Goal: Task Accomplishment & Management: Use online tool/utility

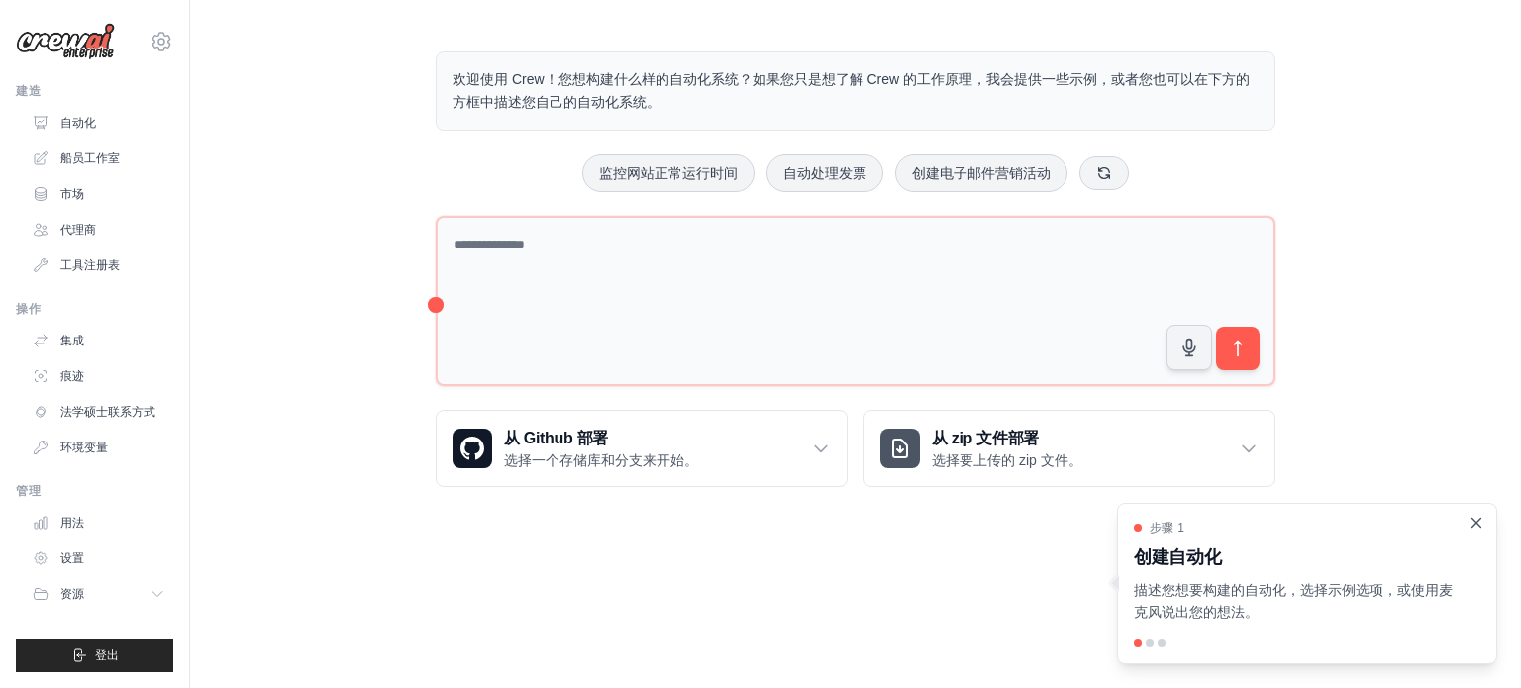
click at [1471, 518] on icon "关闭演练" at bounding box center [1477, 523] width 18 height 18
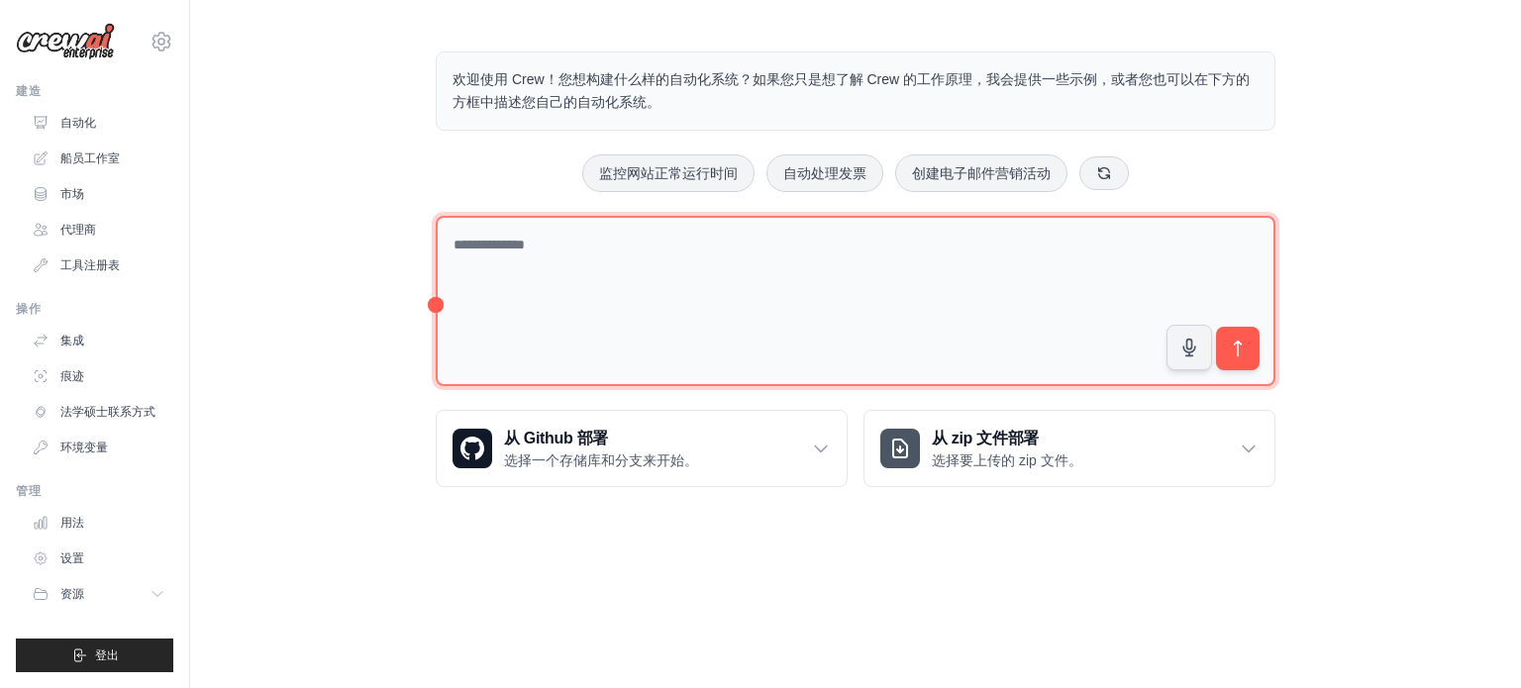
drag, startPoint x: 1167, startPoint y: 278, endPoint x: 1184, endPoint y: 298, distance: 26.6
click at [1167, 278] on textarea at bounding box center [856, 301] width 840 height 171
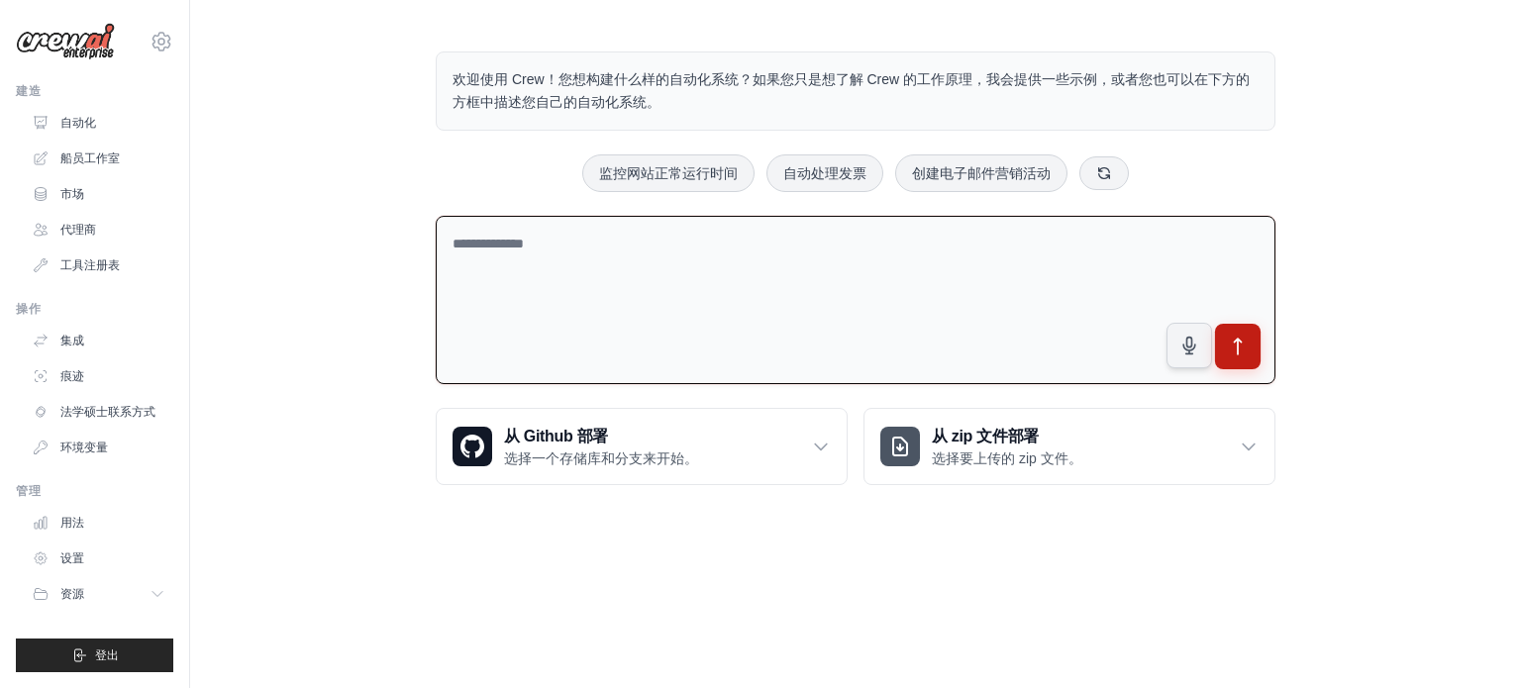
click at [1225, 343] on button "submit" at bounding box center [1238, 347] width 46 height 46
click at [1046, 282] on textarea at bounding box center [856, 300] width 840 height 169
click at [503, 294] on textarea at bounding box center [856, 300] width 840 height 169
click at [639, 455] on font "选择一个存储库和分支来开始。" at bounding box center [601, 459] width 194 height 16
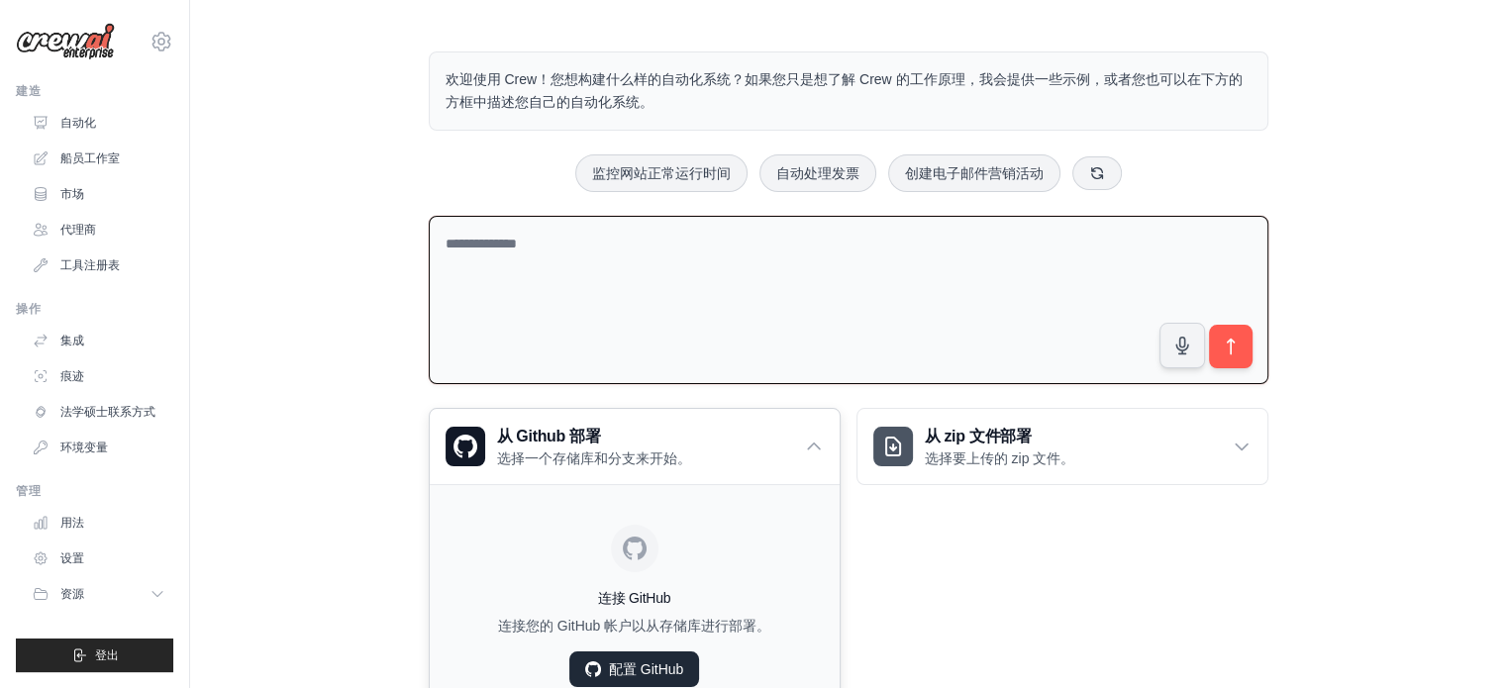
click at [652, 652] on link "配置 GitHub" at bounding box center [634, 670] width 130 height 36
click at [816, 427] on div "从 Github 部署 选择一个存储库和分支来开始。" at bounding box center [635, 446] width 410 height 75
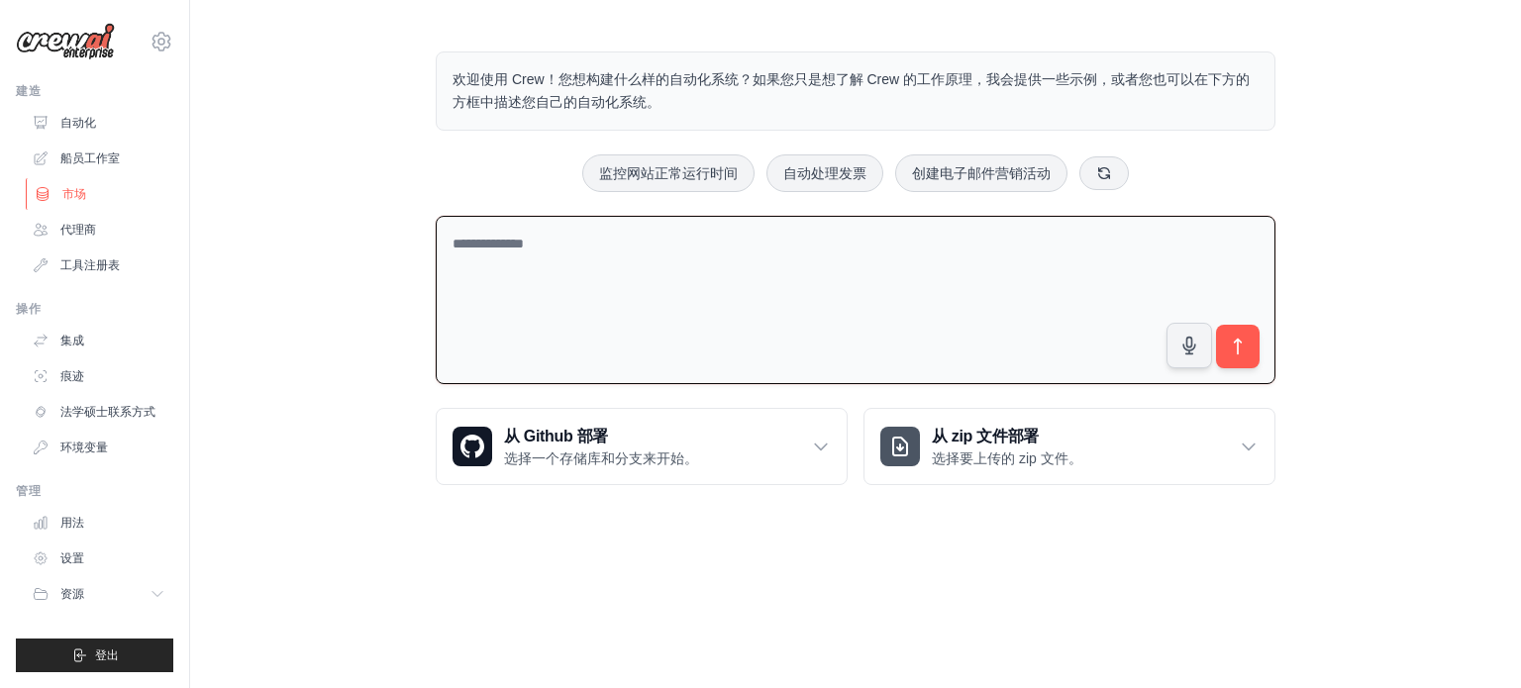
click at [111, 196] on link "市场" at bounding box center [101, 194] width 150 height 32
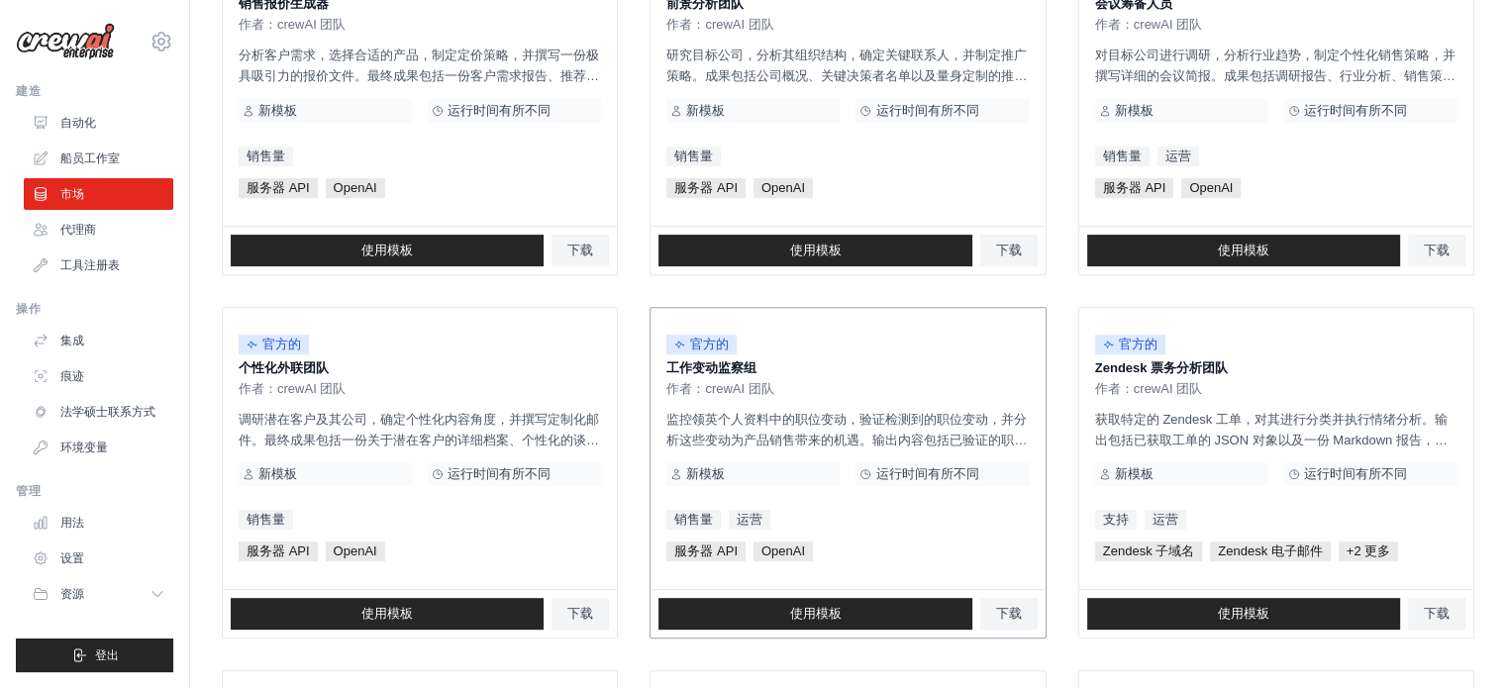
scroll to position [693, 0]
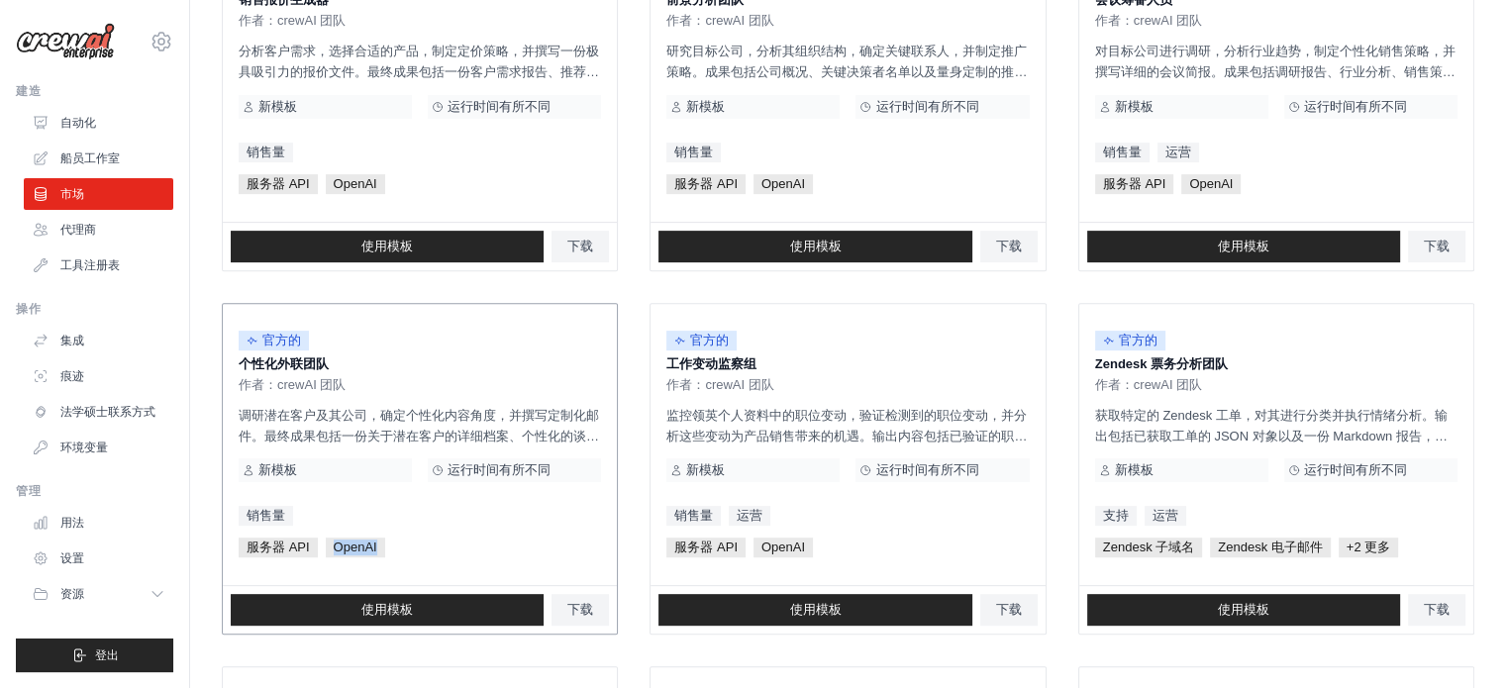
drag, startPoint x: 316, startPoint y: 542, endPoint x: 450, endPoint y: 549, distance: 133.9
click at [450, 549] on div "服务器 API OpenAI" at bounding box center [420, 548] width 362 height 20
drag, startPoint x: 728, startPoint y: 545, endPoint x: 856, endPoint y: 546, distance: 127.8
click at [824, 547] on div "服务器 API OpenAI" at bounding box center [847, 548] width 362 height 20
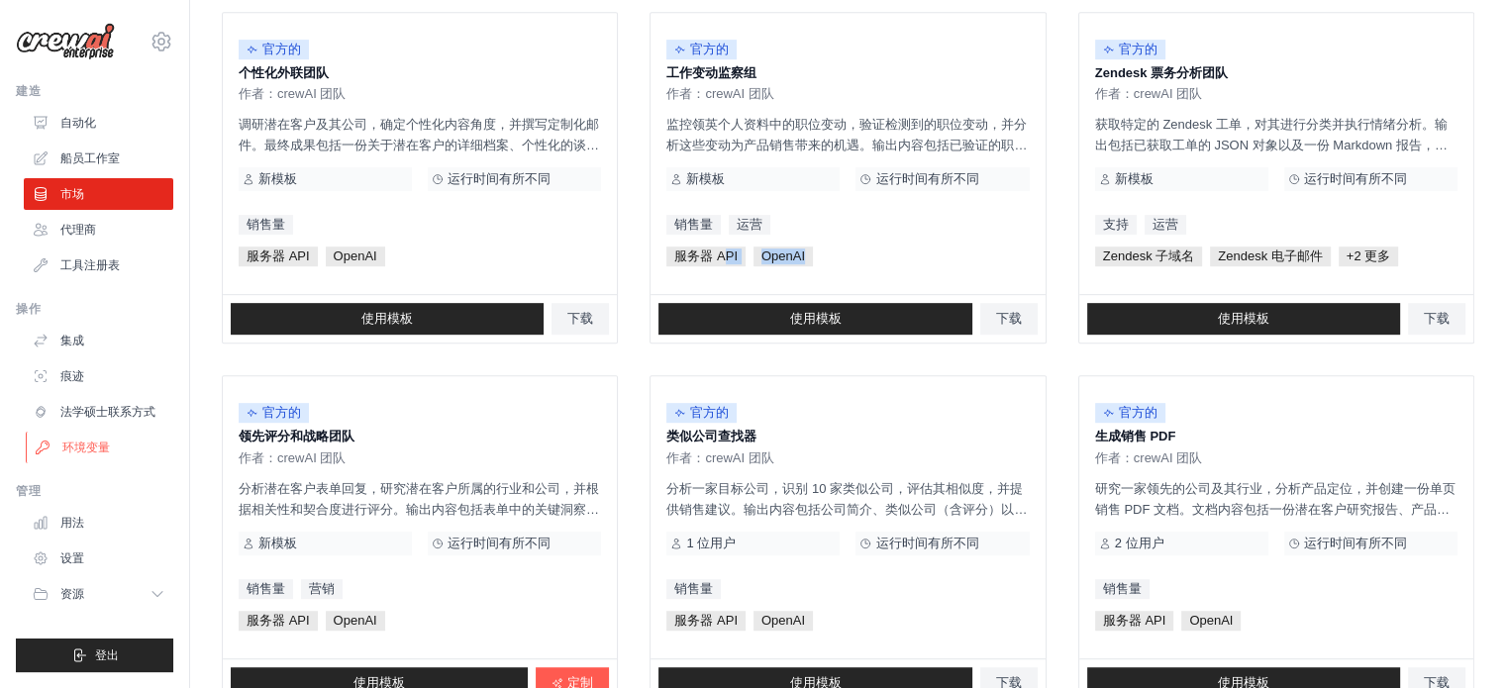
scroll to position [990, 0]
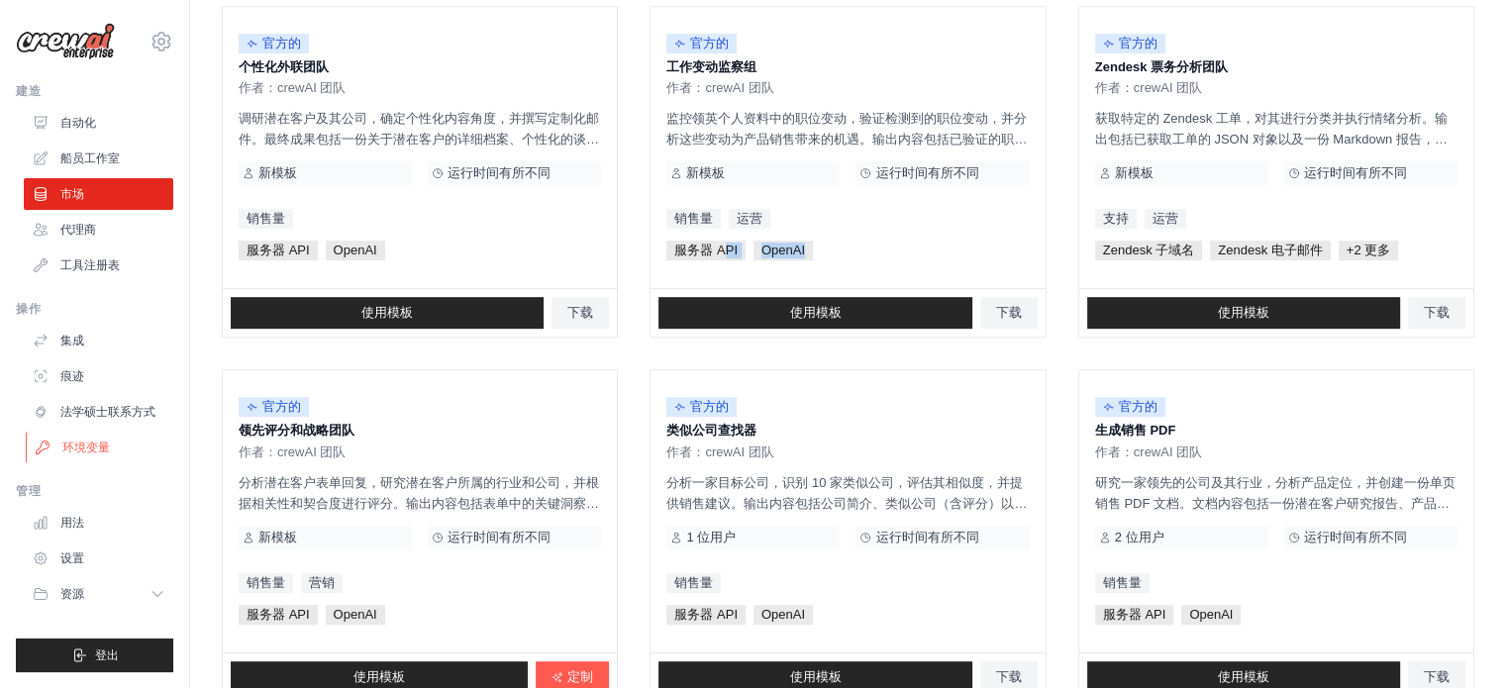
click at [113, 437] on link "环境变量" at bounding box center [101, 448] width 150 height 32
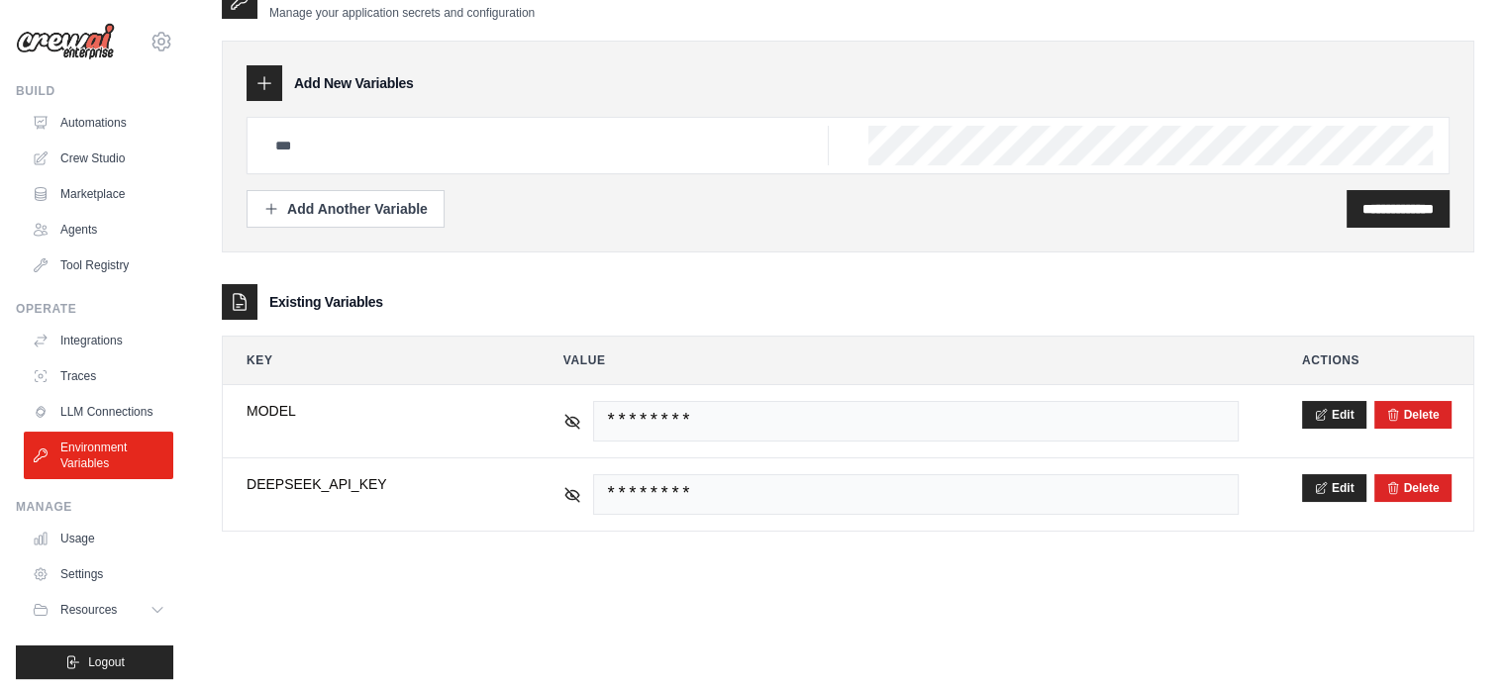
scroll to position [40, 0]
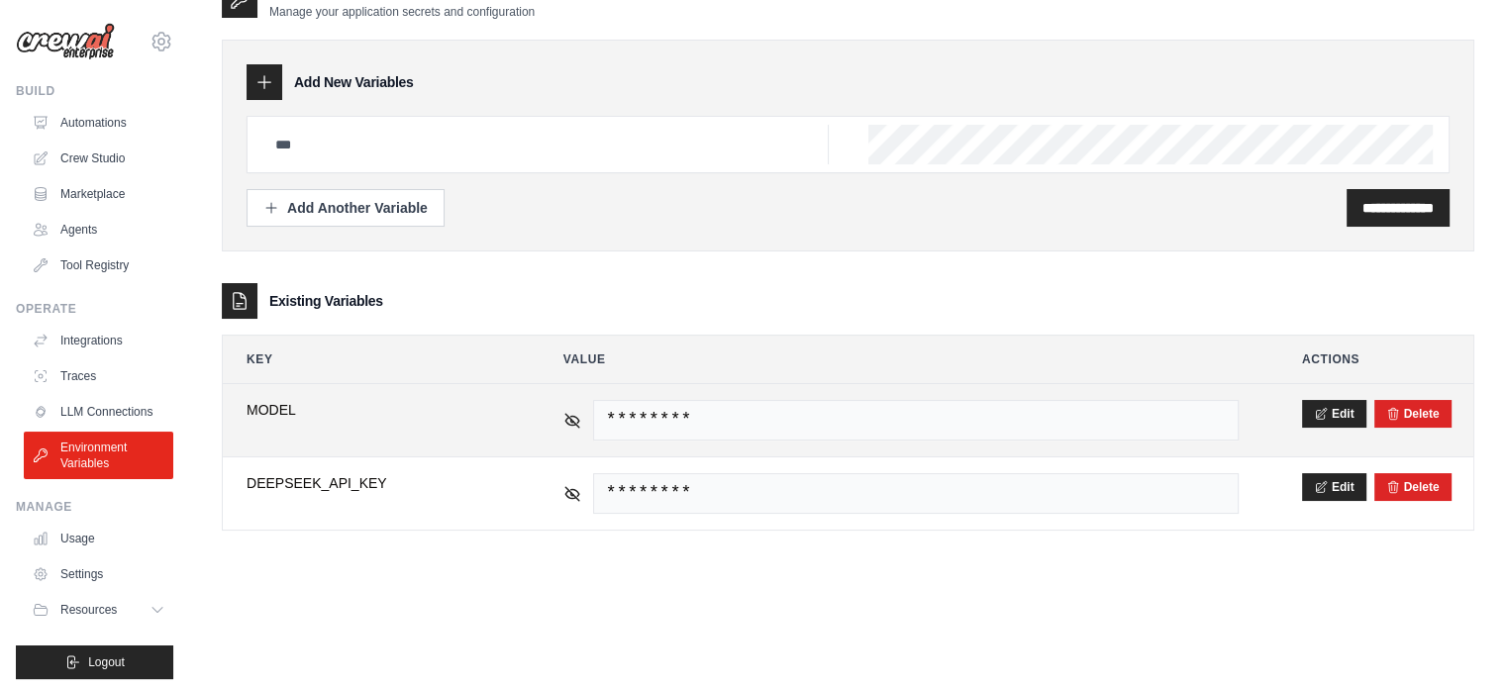
click at [557, 415] on td "********" at bounding box center [901, 420] width 723 height 72
click at [566, 416] on icon at bounding box center [572, 419] width 14 height 9
click at [566, 417] on icon at bounding box center [572, 420] width 18 height 18
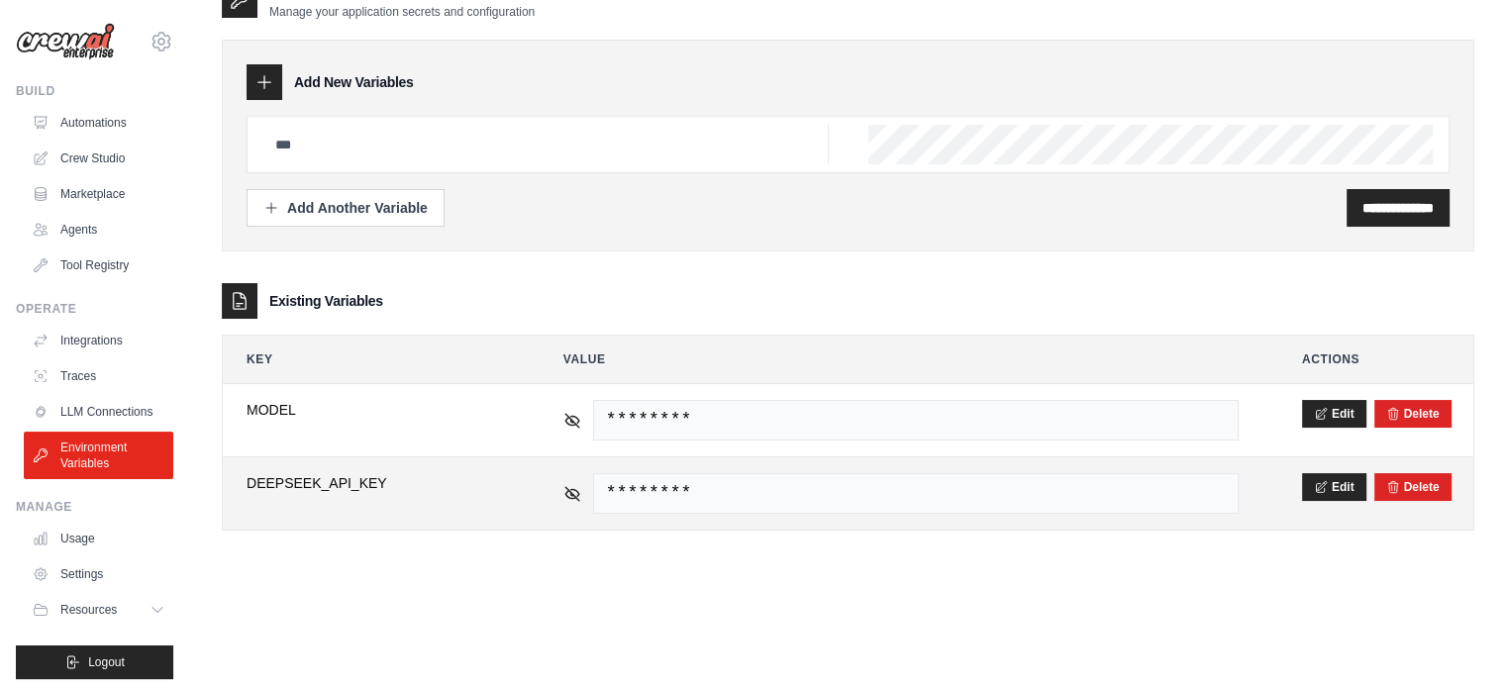
click at [568, 479] on div "********" at bounding box center [900, 493] width 675 height 41
click at [571, 492] on icon at bounding box center [572, 493] width 18 height 18
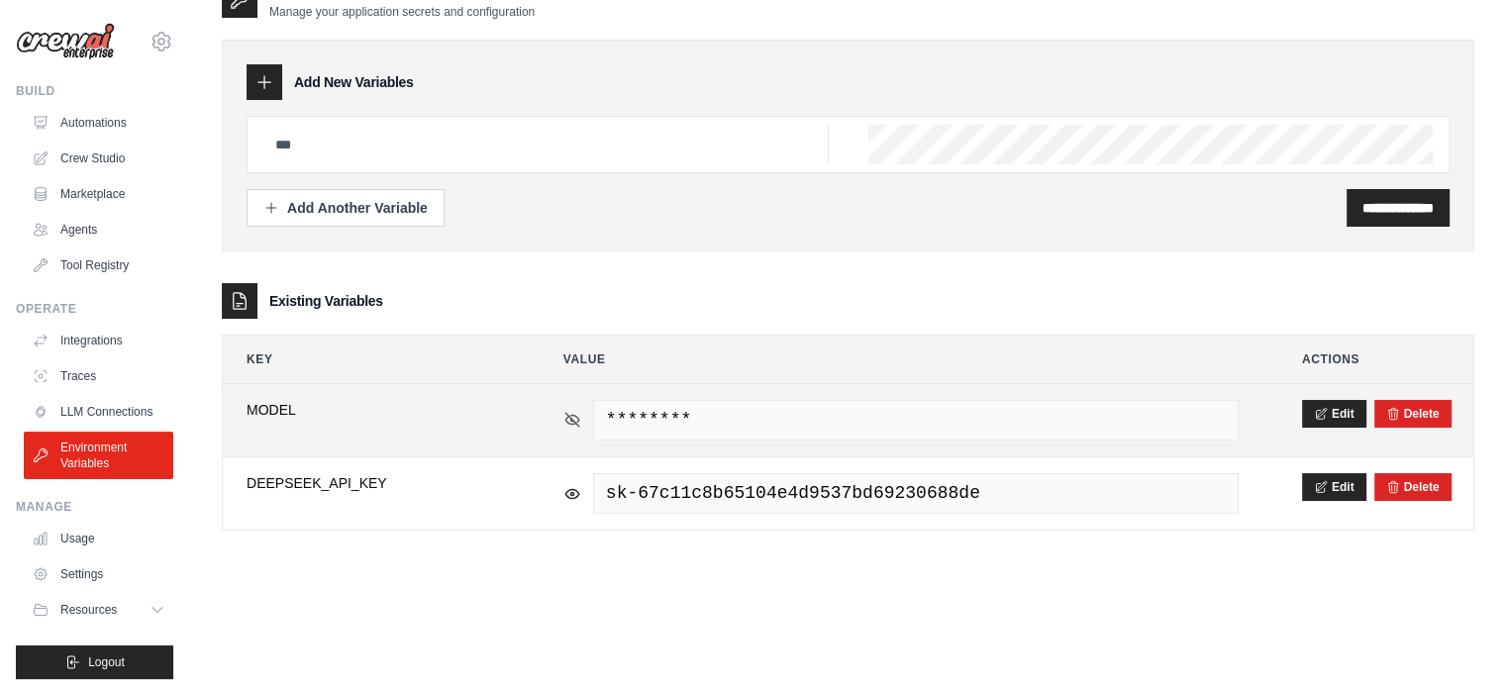
click at [577, 412] on icon at bounding box center [572, 420] width 18 height 18
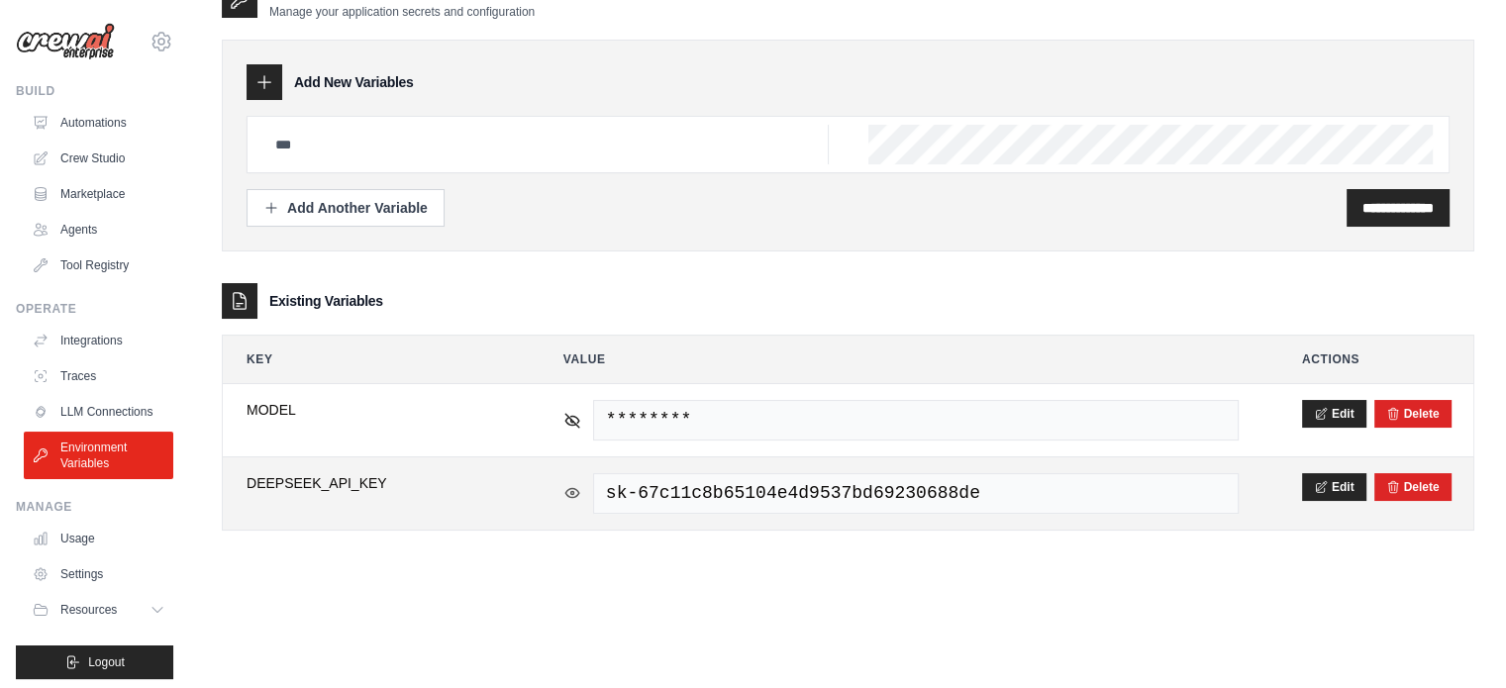
click at [577, 486] on icon at bounding box center [572, 493] width 18 height 18
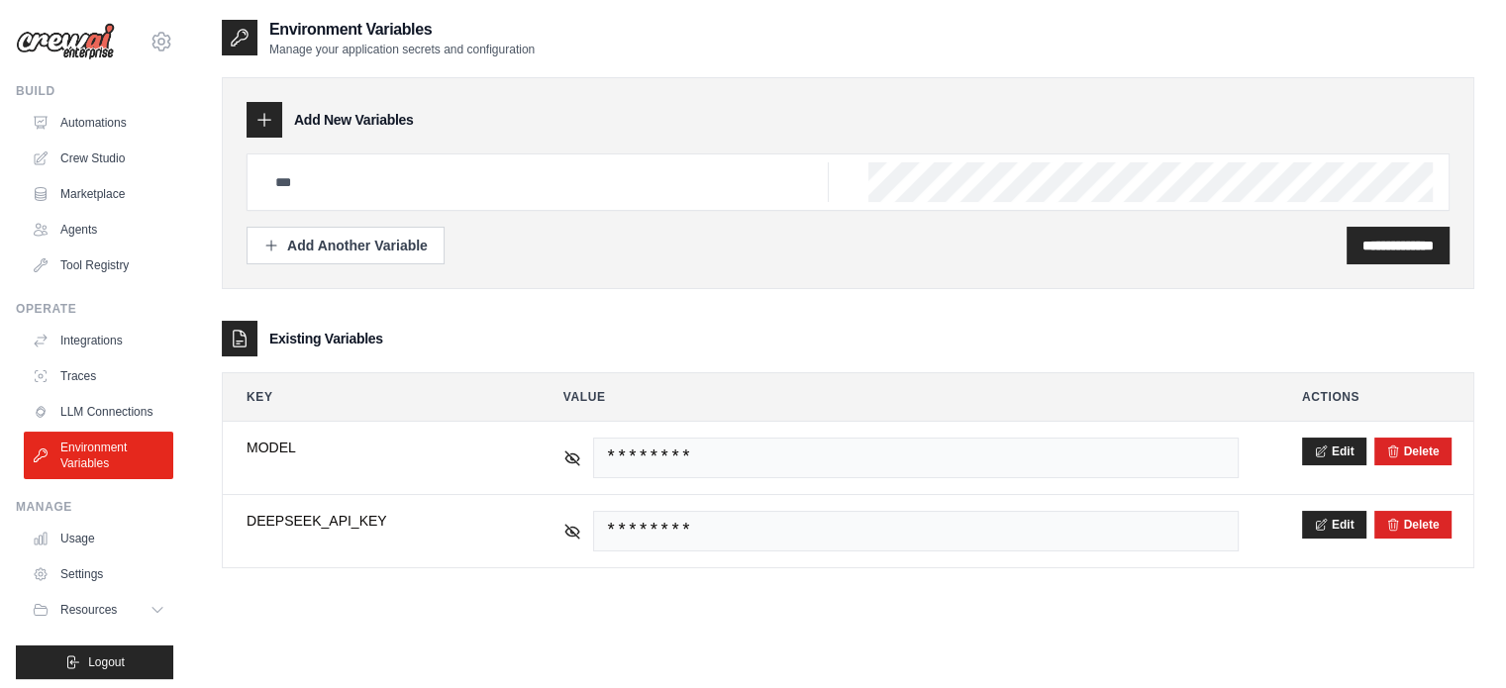
scroll to position [0, 0]
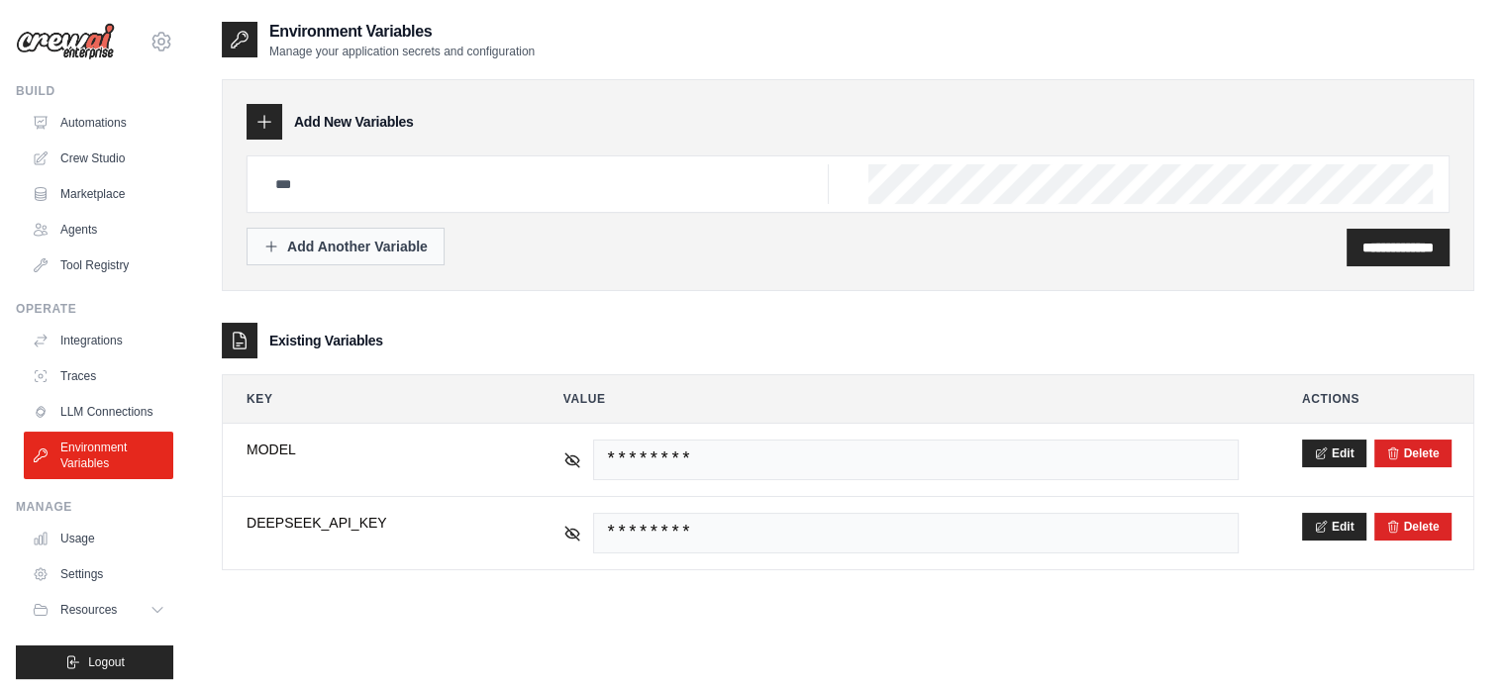
click at [405, 253] on div "Add Another Variable" at bounding box center [345, 247] width 164 height 20
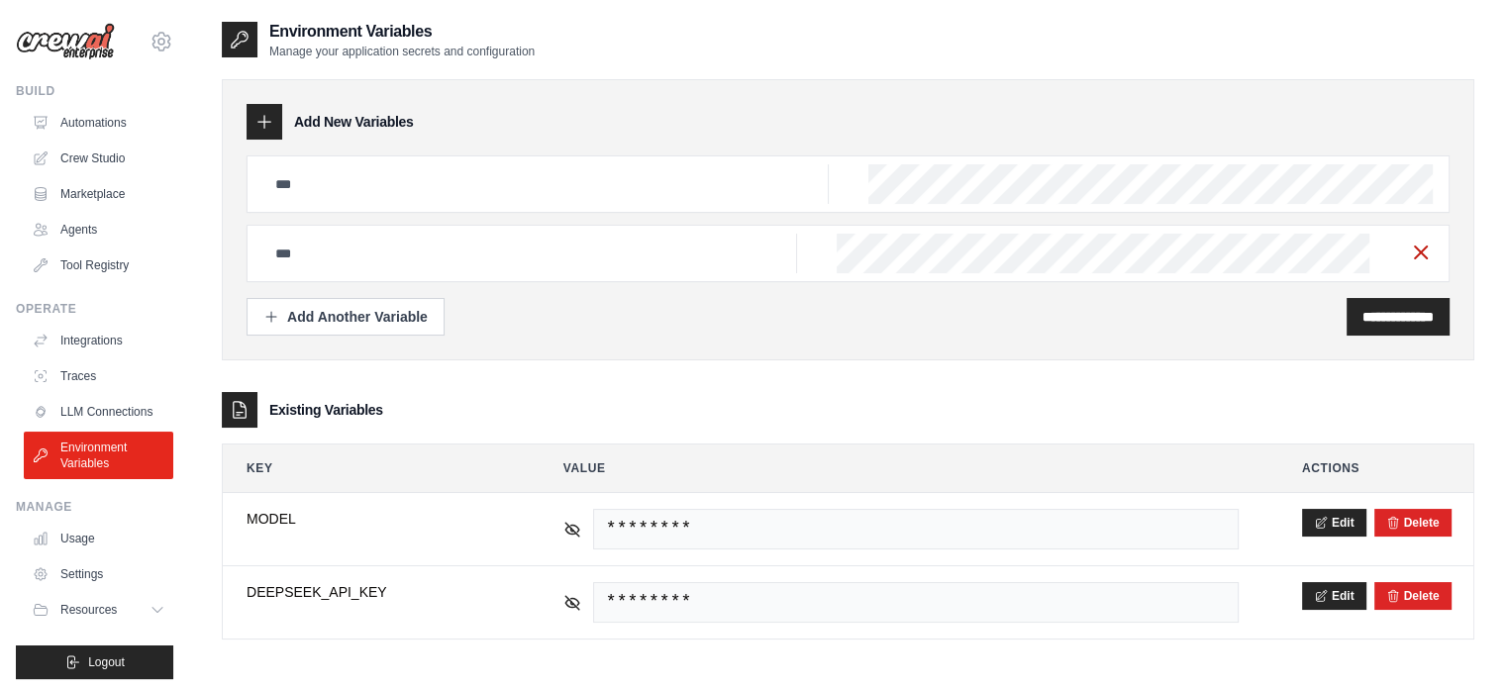
click at [1418, 258] on icon "button" at bounding box center [1421, 253] width 24 height 24
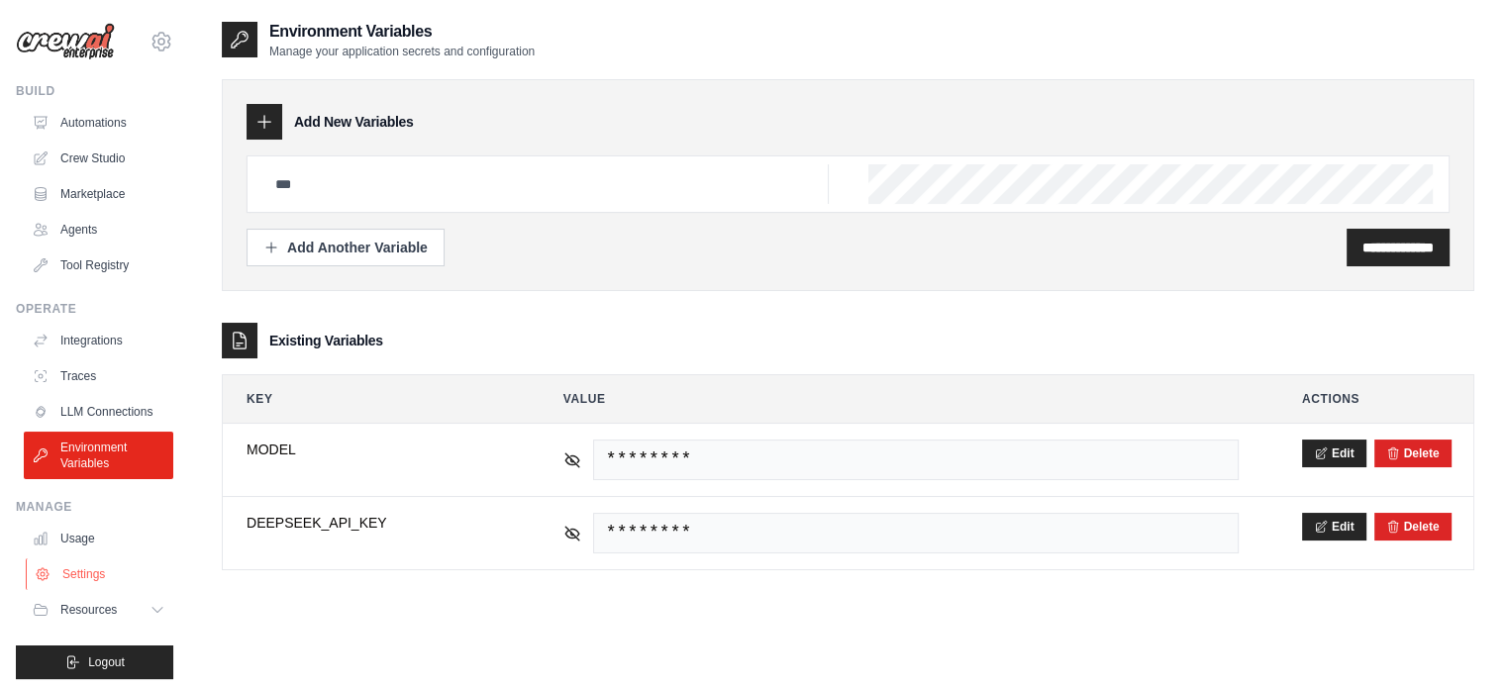
click at [112, 587] on link "Settings" at bounding box center [101, 575] width 150 height 32
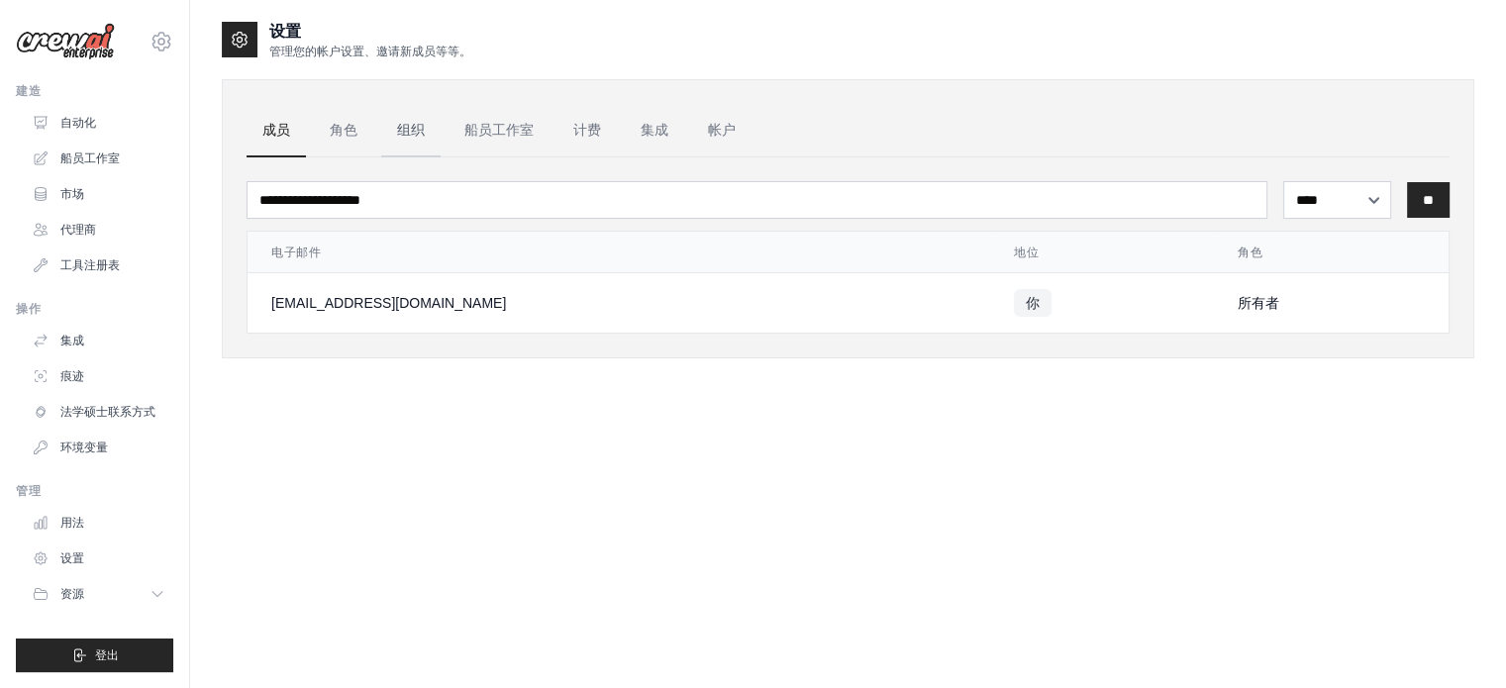
click at [405, 126] on font "组织" at bounding box center [411, 130] width 28 height 16
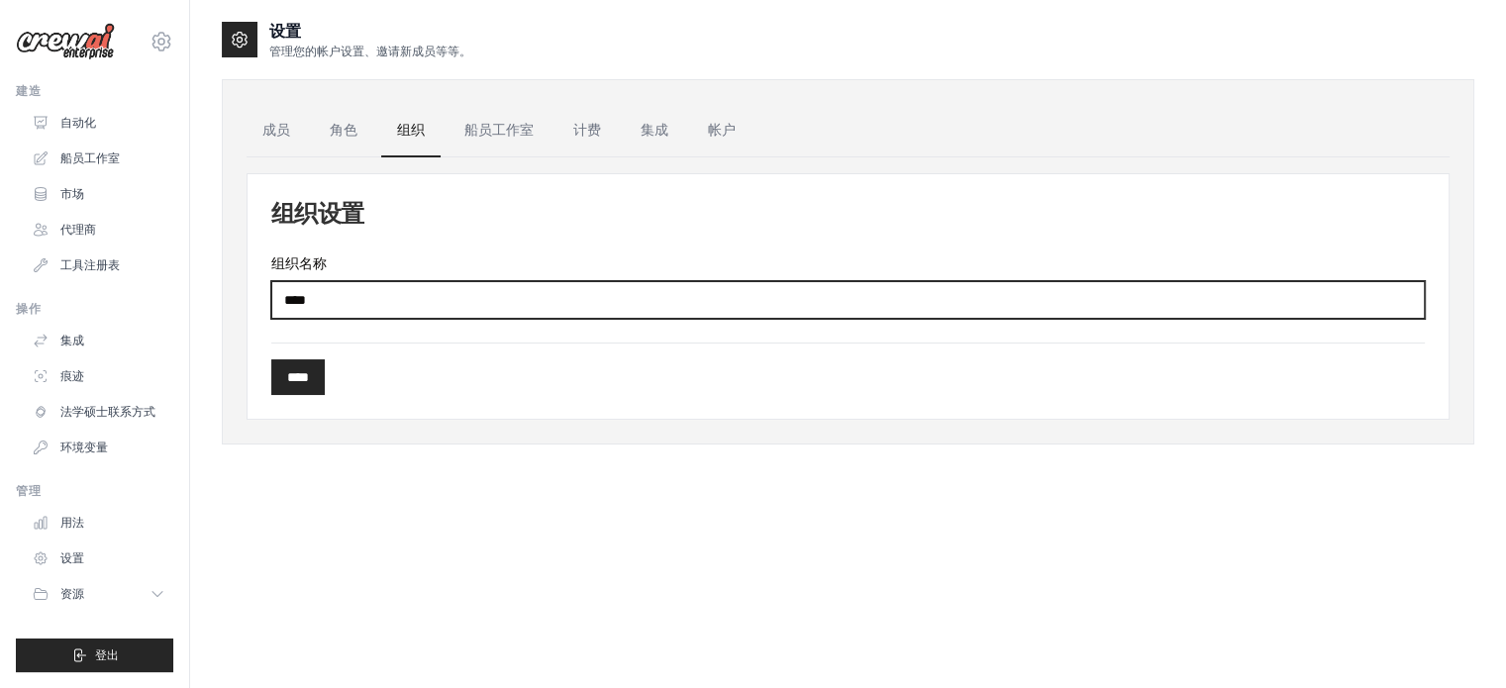
click at [367, 316] on input "组织名称" at bounding box center [848, 300] width 1154 height 38
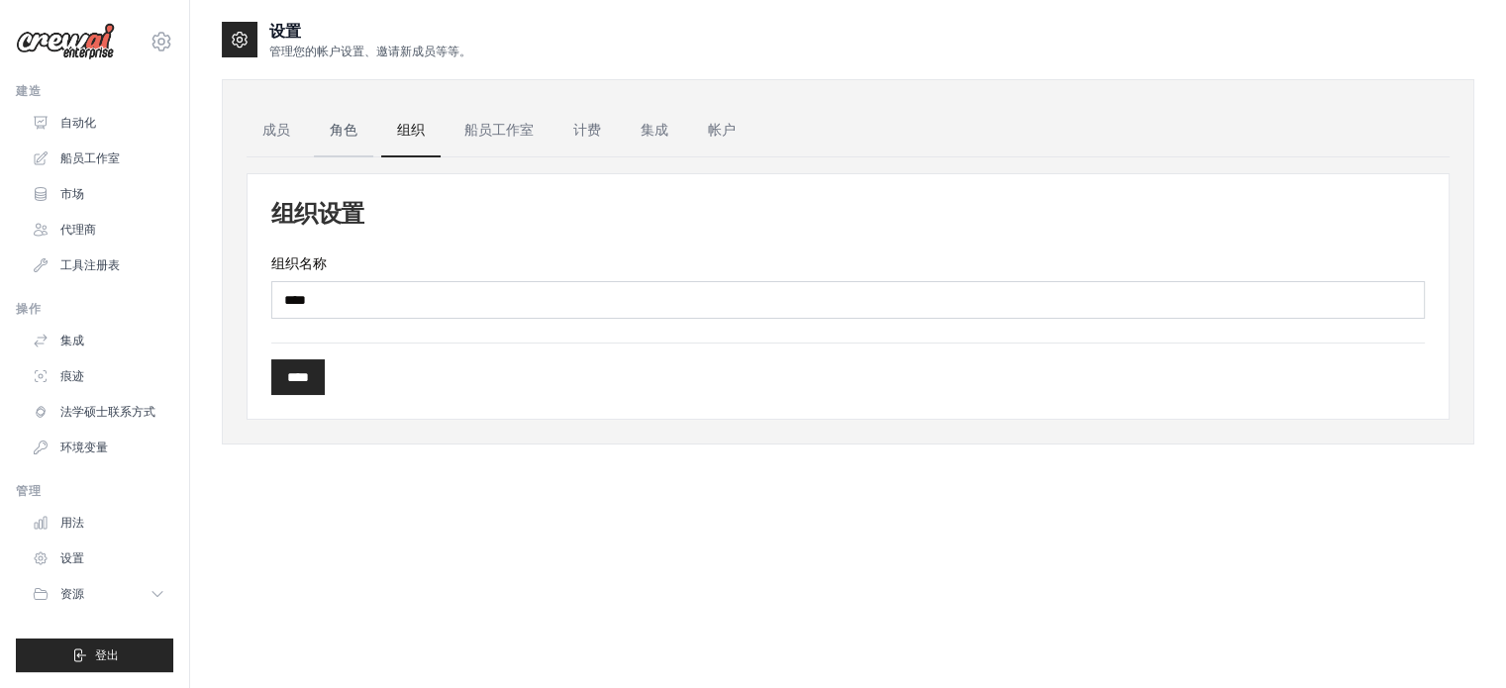
click at [351, 148] on link "角色" at bounding box center [343, 130] width 59 height 53
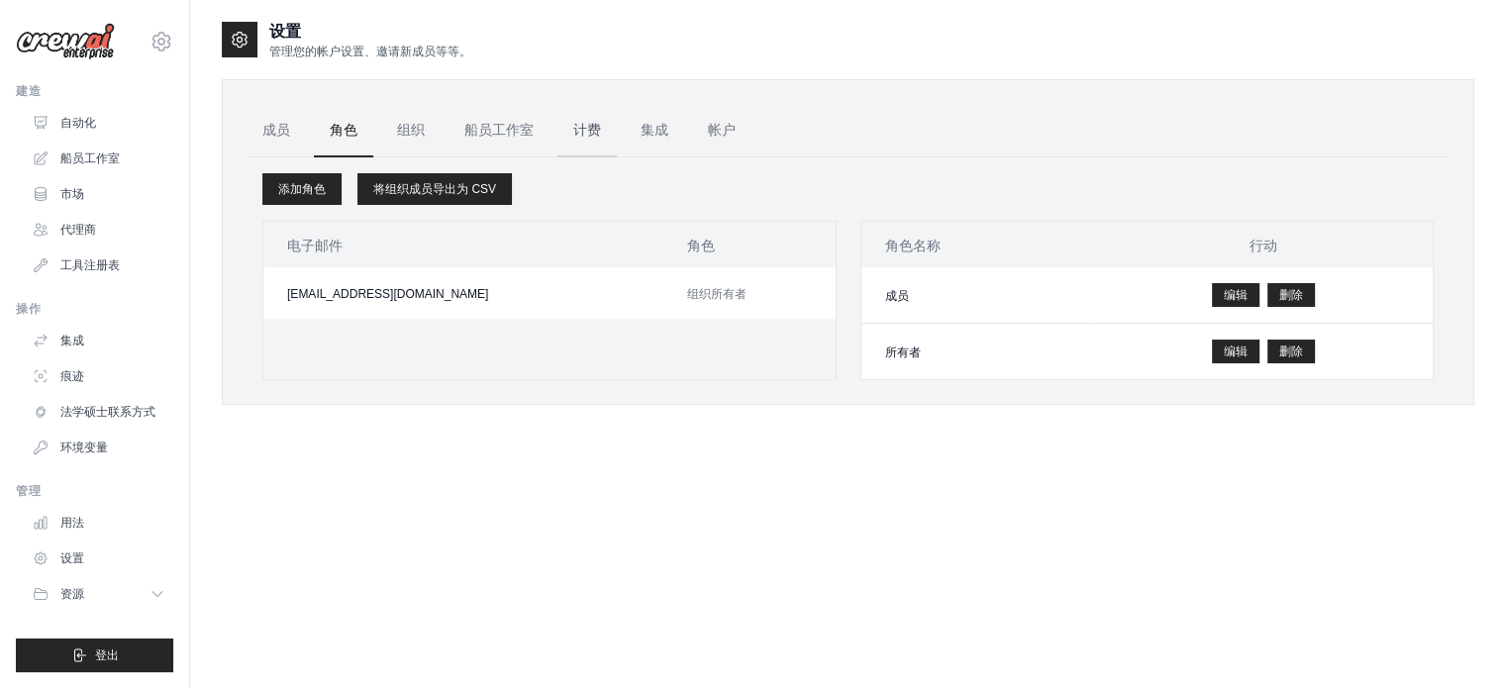
click at [589, 130] on font "计费" at bounding box center [587, 130] width 28 height 16
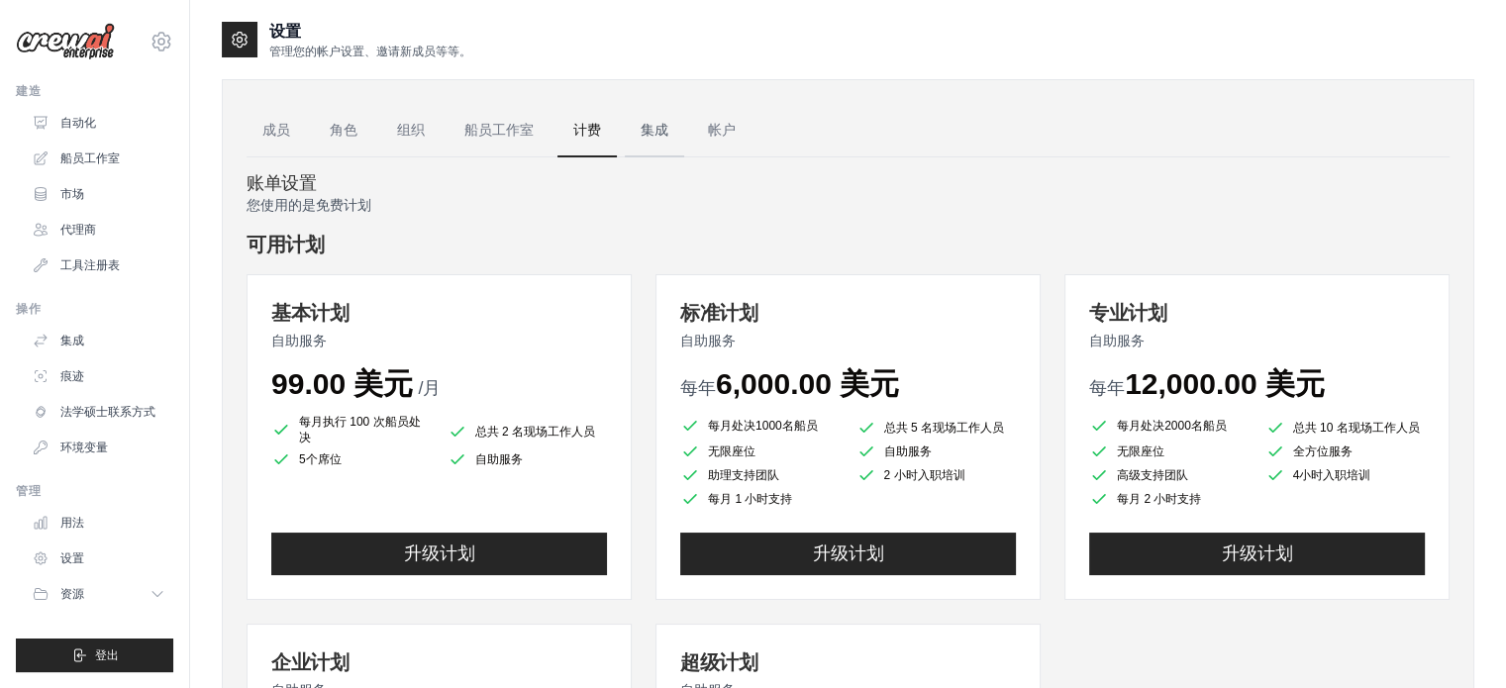
click at [657, 130] on font "集成" at bounding box center [655, 130] width 28 height 16
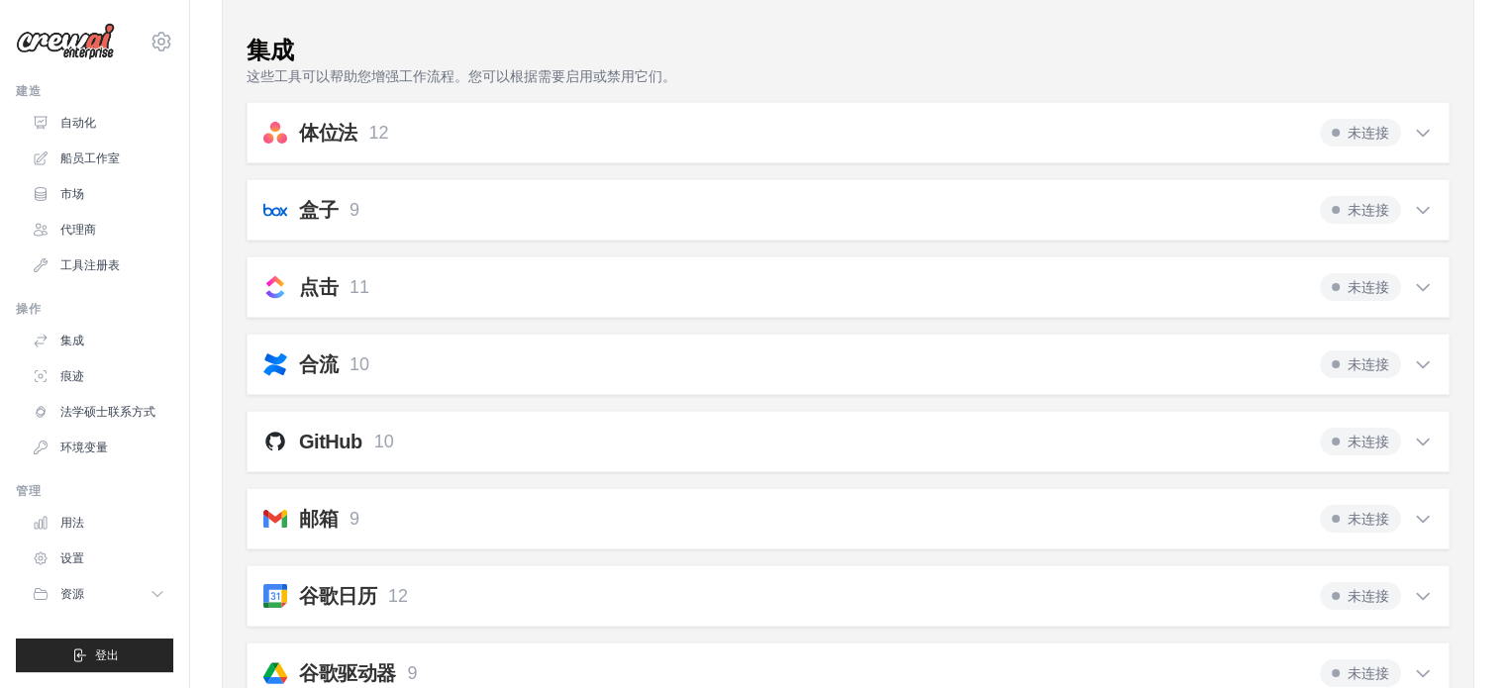
scroll to position [198, 0]
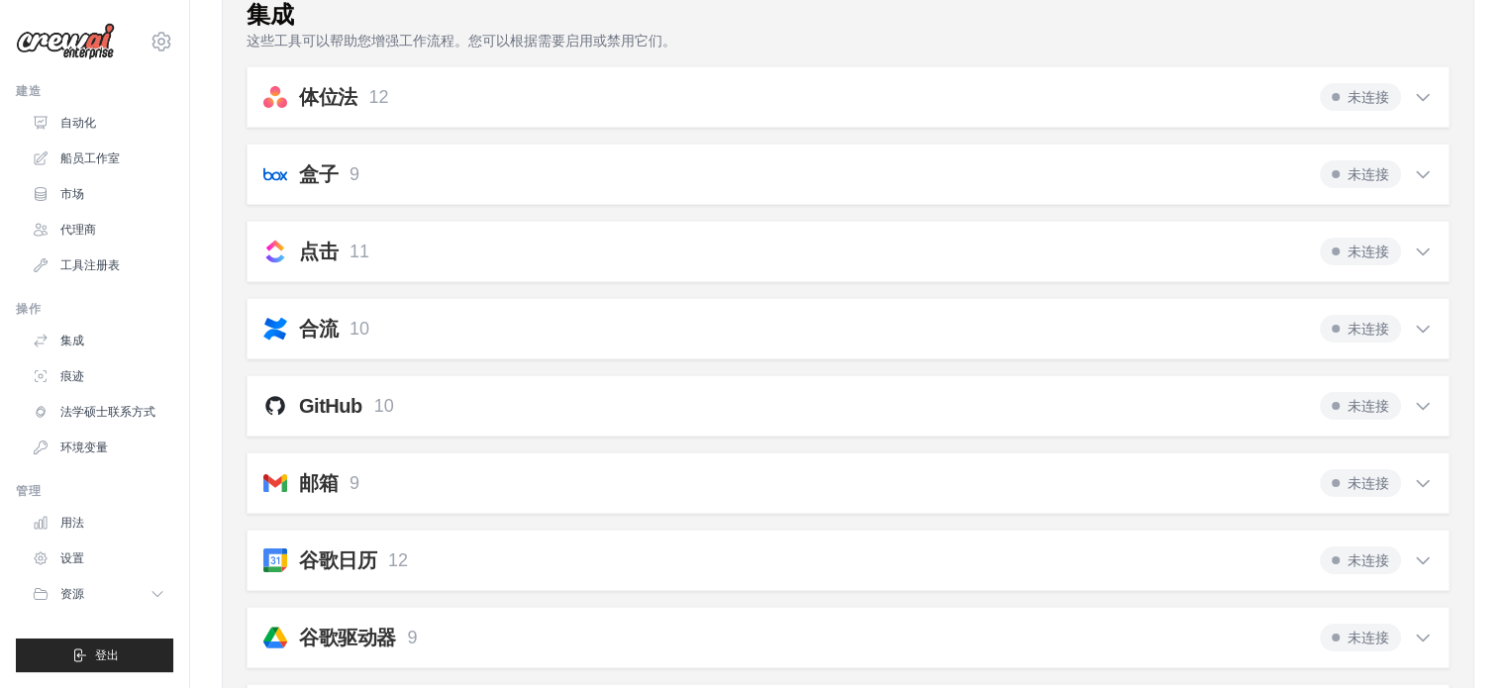
click at [337, 396] on font "GitHub" at bounding box center [330, 406] width 63 height 22
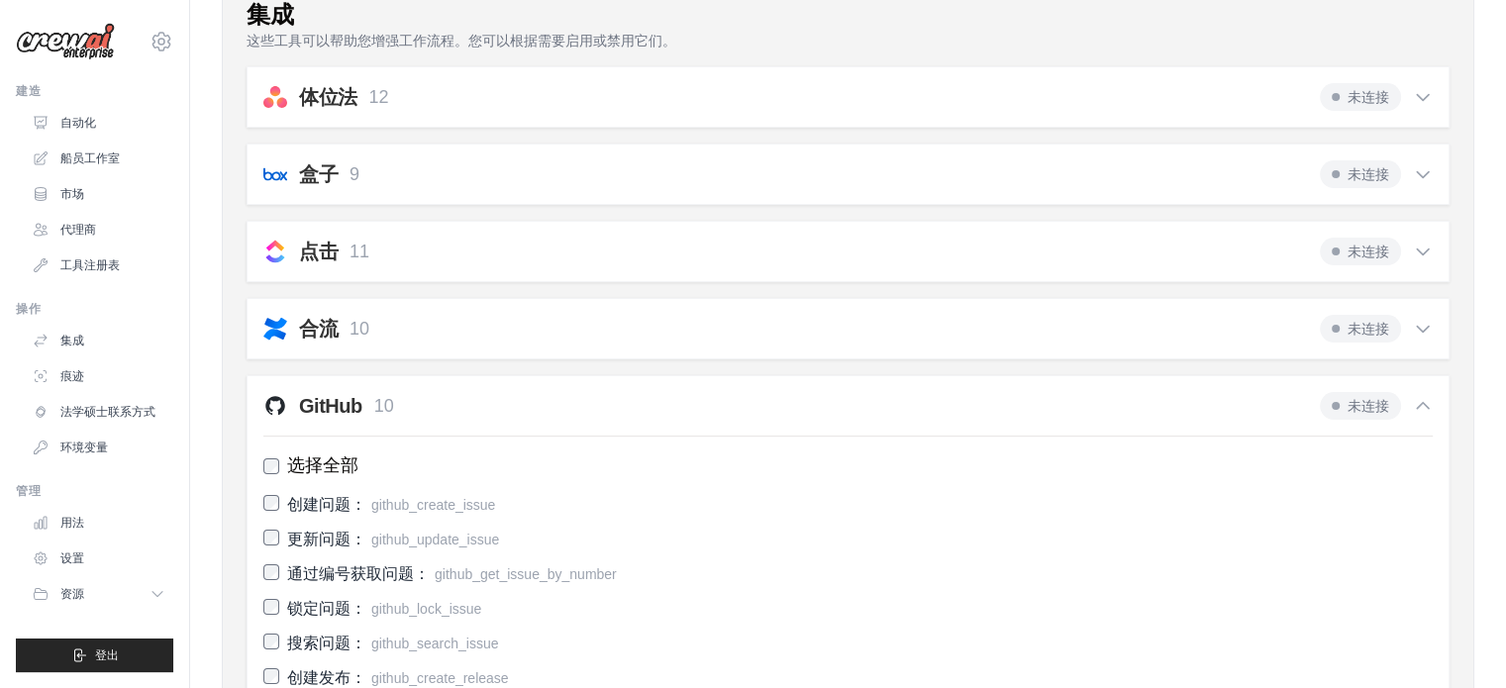
click at [445, 384] on div "GitHub 10 未连接 选择全部 创建问题： github_create_issue 更新问题： github_update_issue" at bounding box center [848, 628] width 1203 height 507
click at [1425, 403] on icon at bounding box center [1423, 406] width 12 height 6
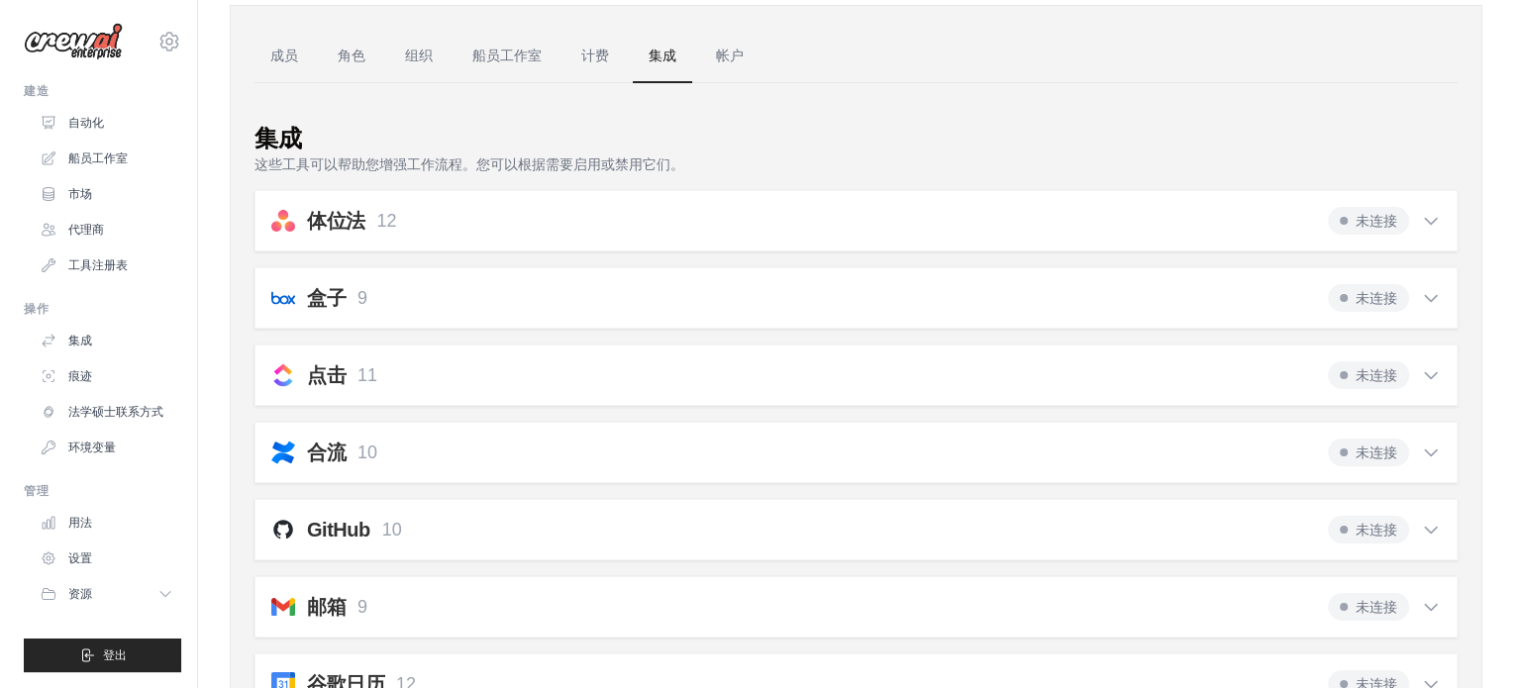
scroll to position [0, 0]
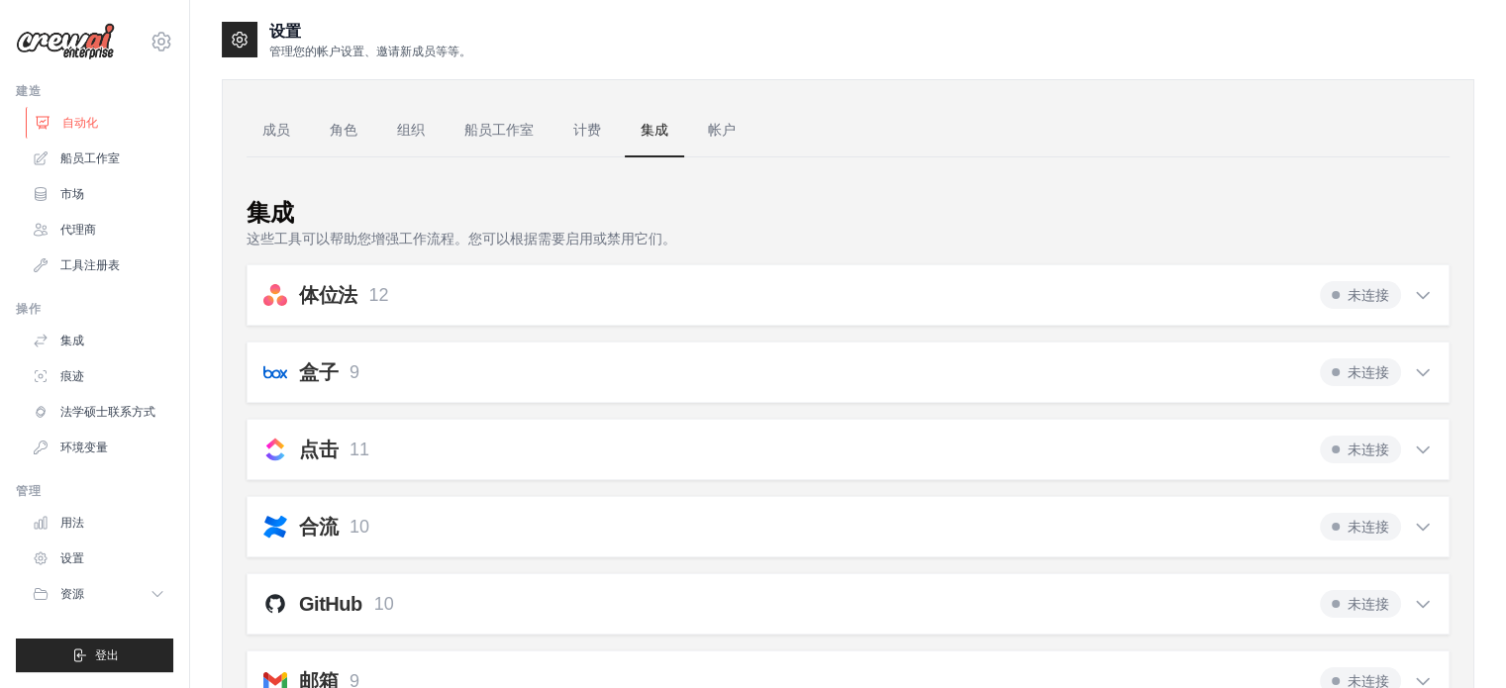
click at [87, 122] on font "自动化" at bounding box center [80, 123] width 36 height 14
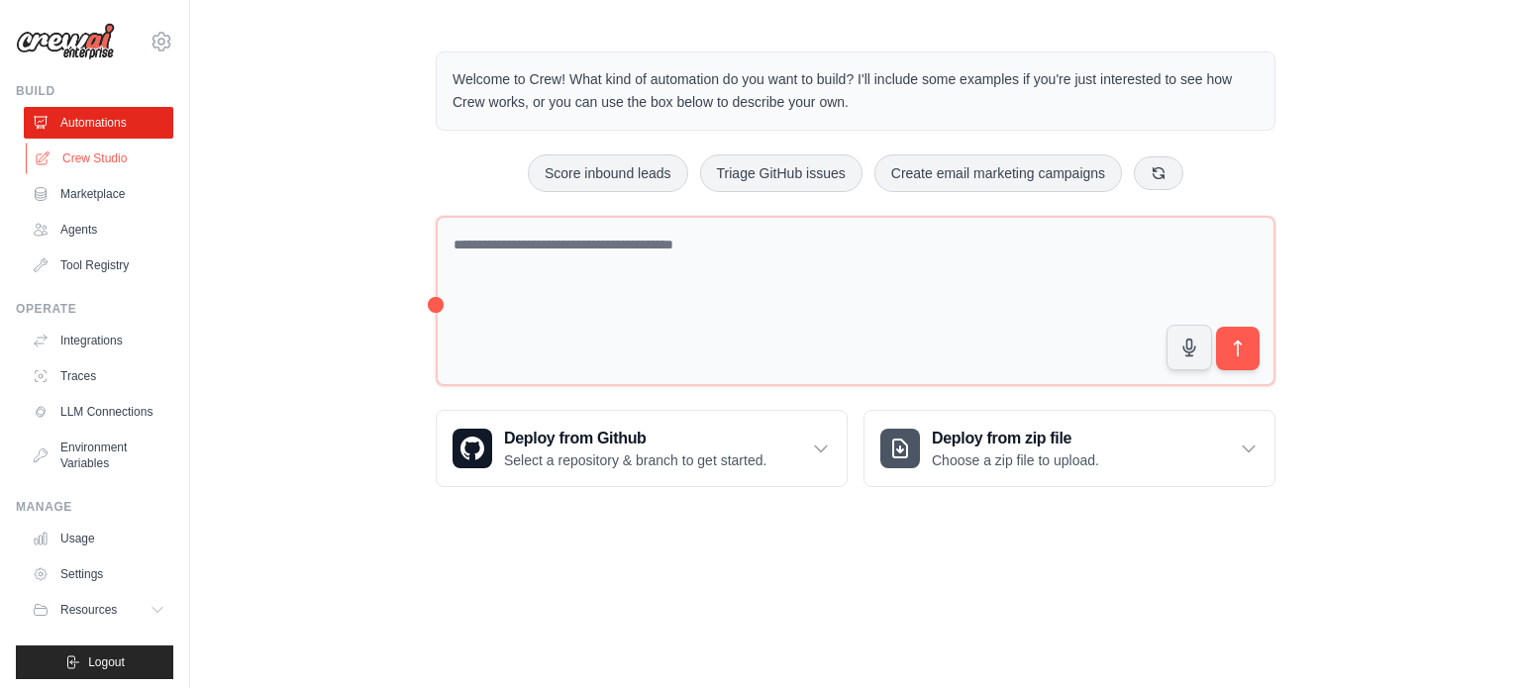
click at [133, 157] on link "Crew Studio" at bounding box center [101, 159] width 150 height 32
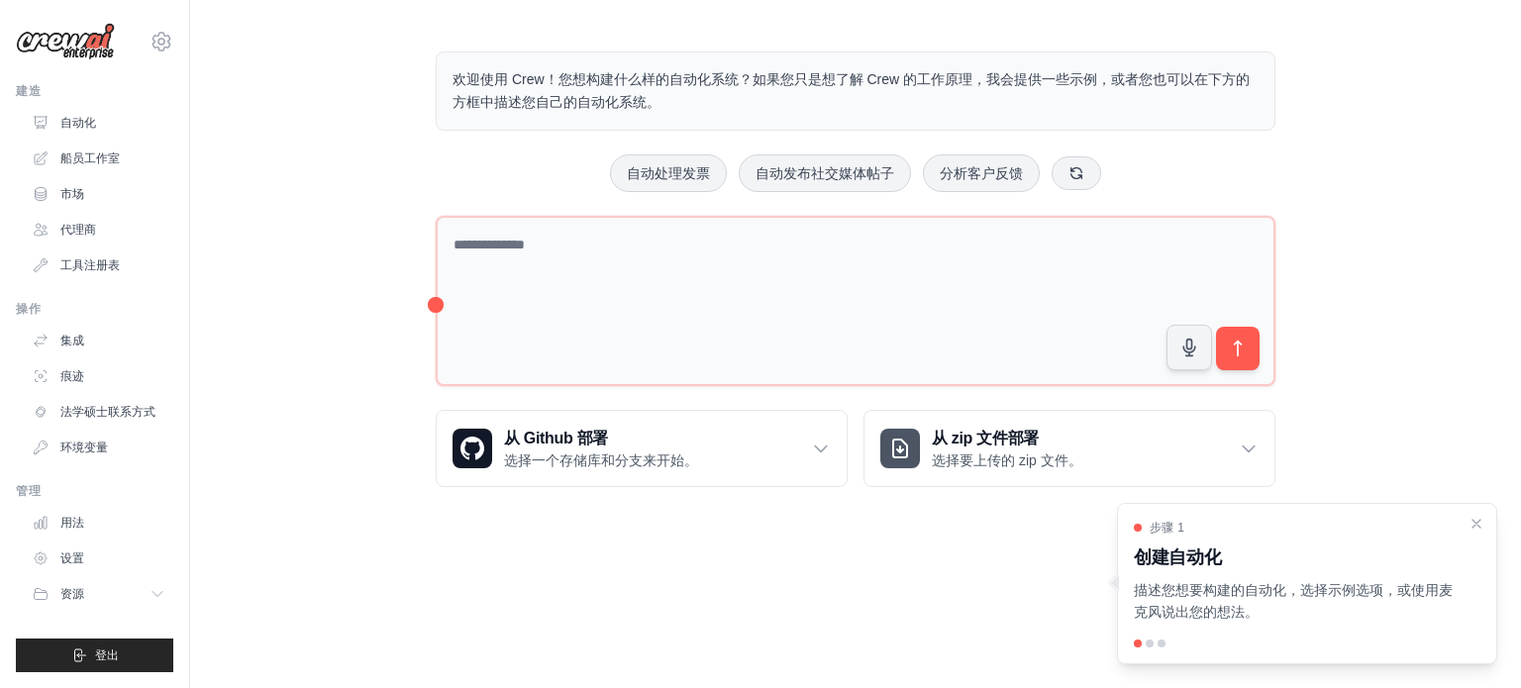
click at [1150, 644] on div at bounding box center [1150, 644] width 8 height 8
click at [1149, 645] on div at bounding box center [1150, 644] width 8 height 8
click at [1158, 643] on div at bounding box center [1162, 644] width 8 height 8
click at [1161, 643] on div at bounding box center [1162, 644] width 8 height 8
click at [1156, 643] on div at bounding box center [1307, 644] width 347 height 8
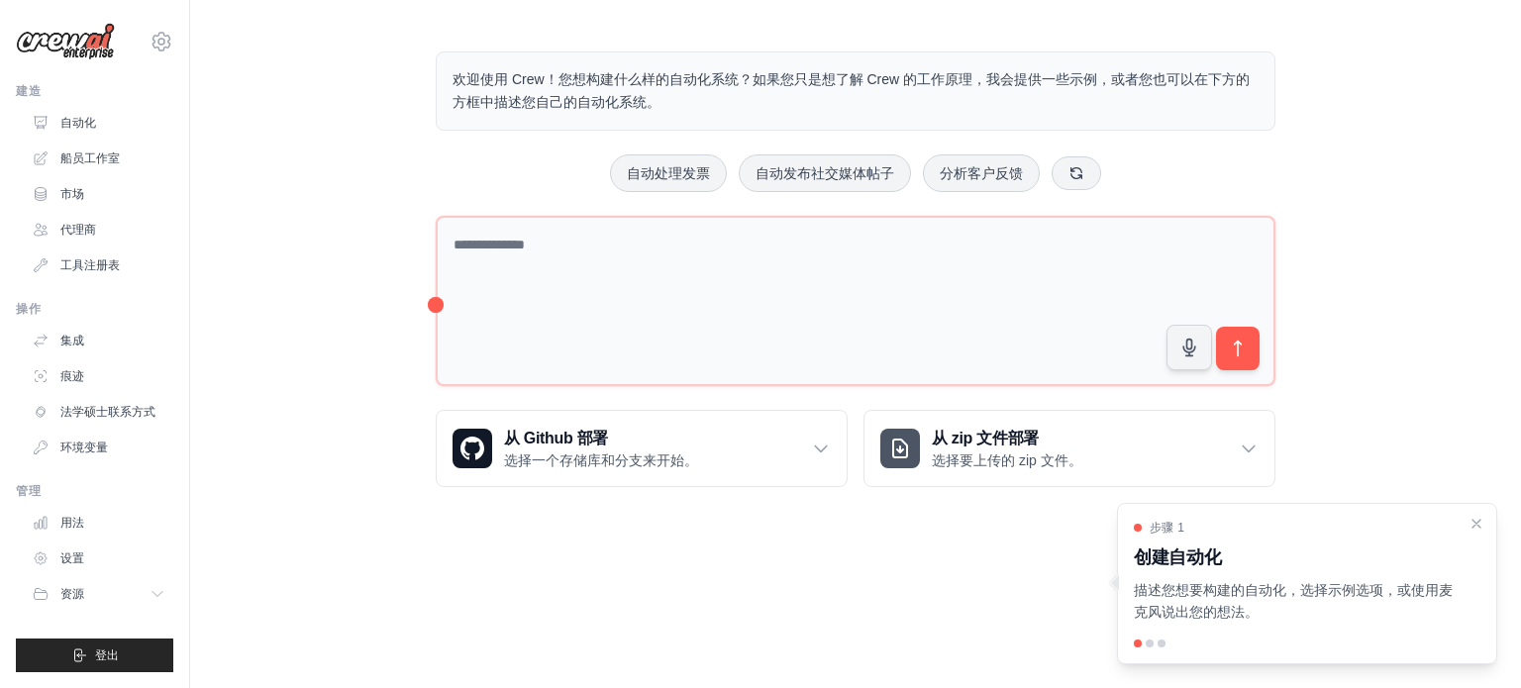
click at [1156, 643] on div at bounding box center [1307, 644] width 347 height 8
click at [1167, 644] on div at bounding box center [1307, 644] width 347 height 8
click at [1165, 644] on div at bounding box center [1307, 644] width 347 height 8
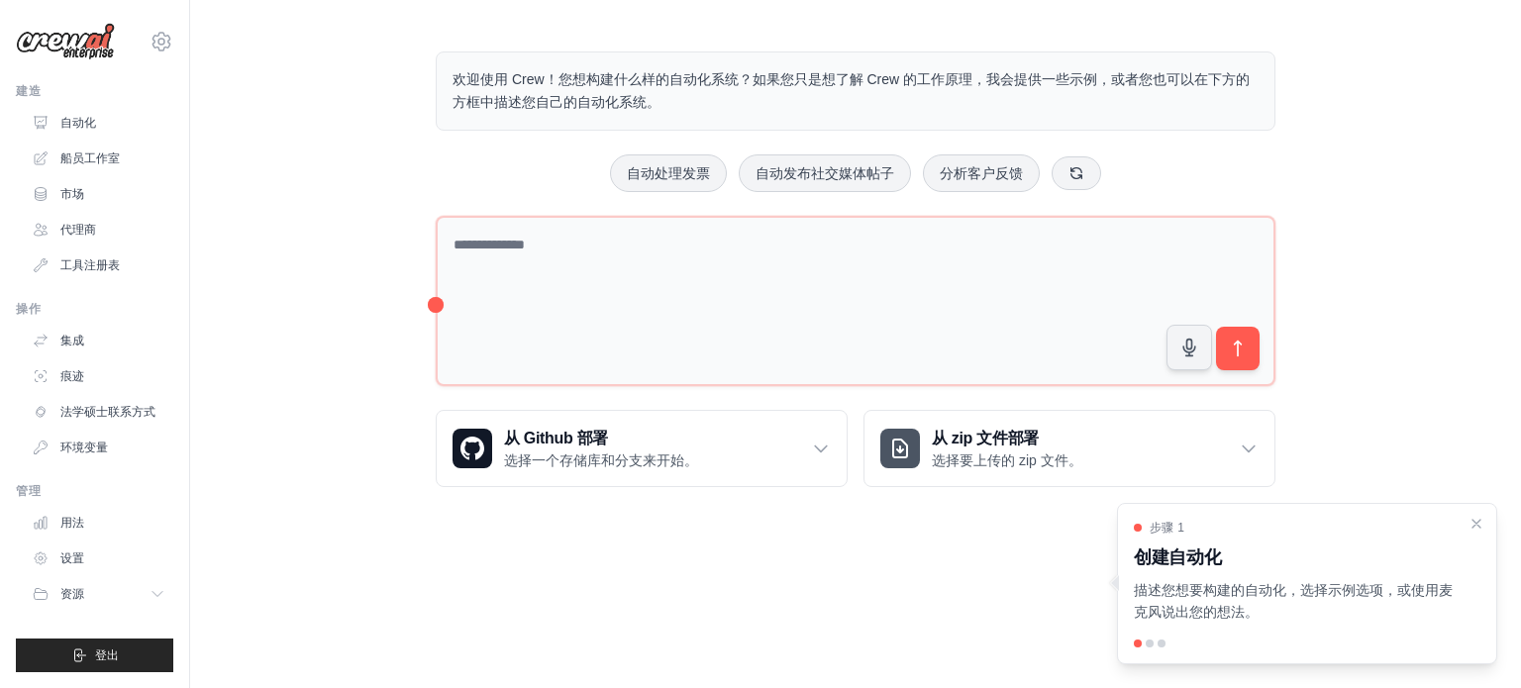
click at [1165, 644] on div at bounding box center [1307, 644] width 347 height 8
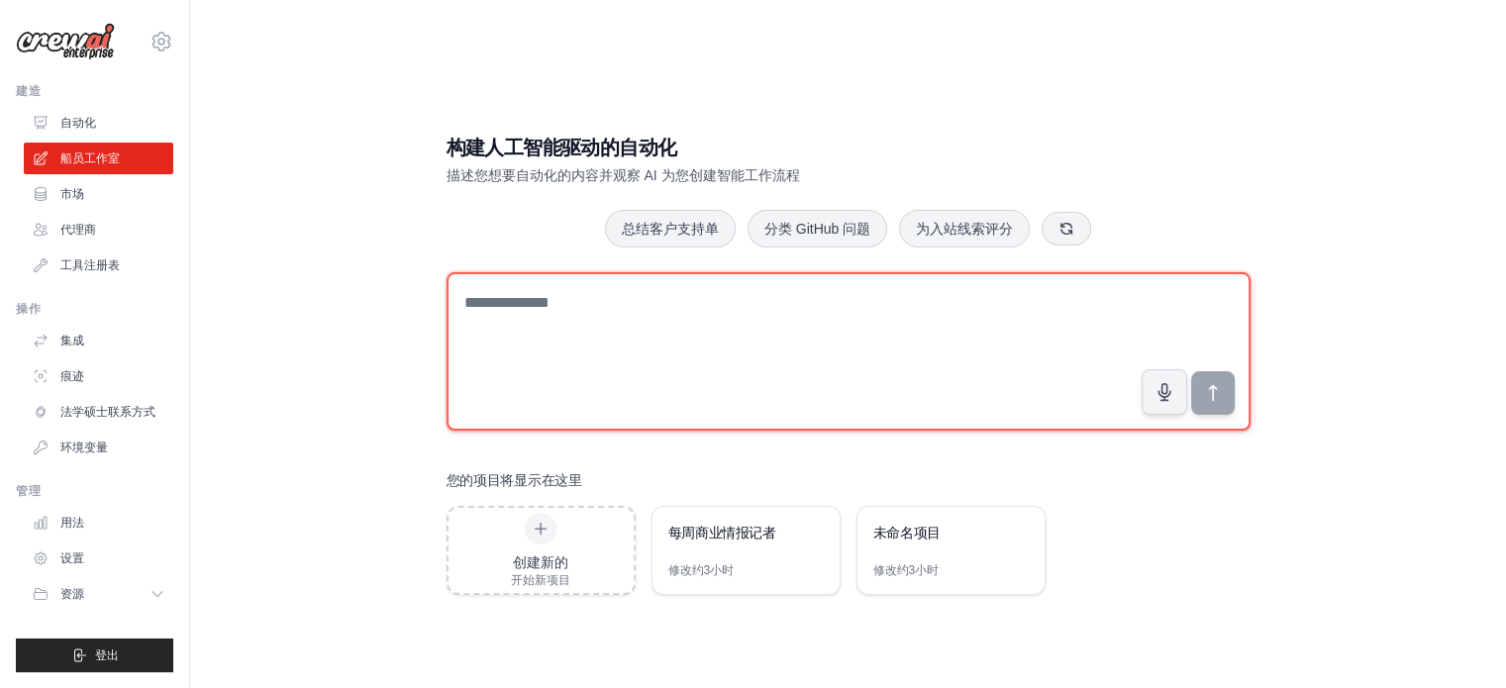
click at [729, 326] on textarea at bounding box center [849, 351] width 804 height 158
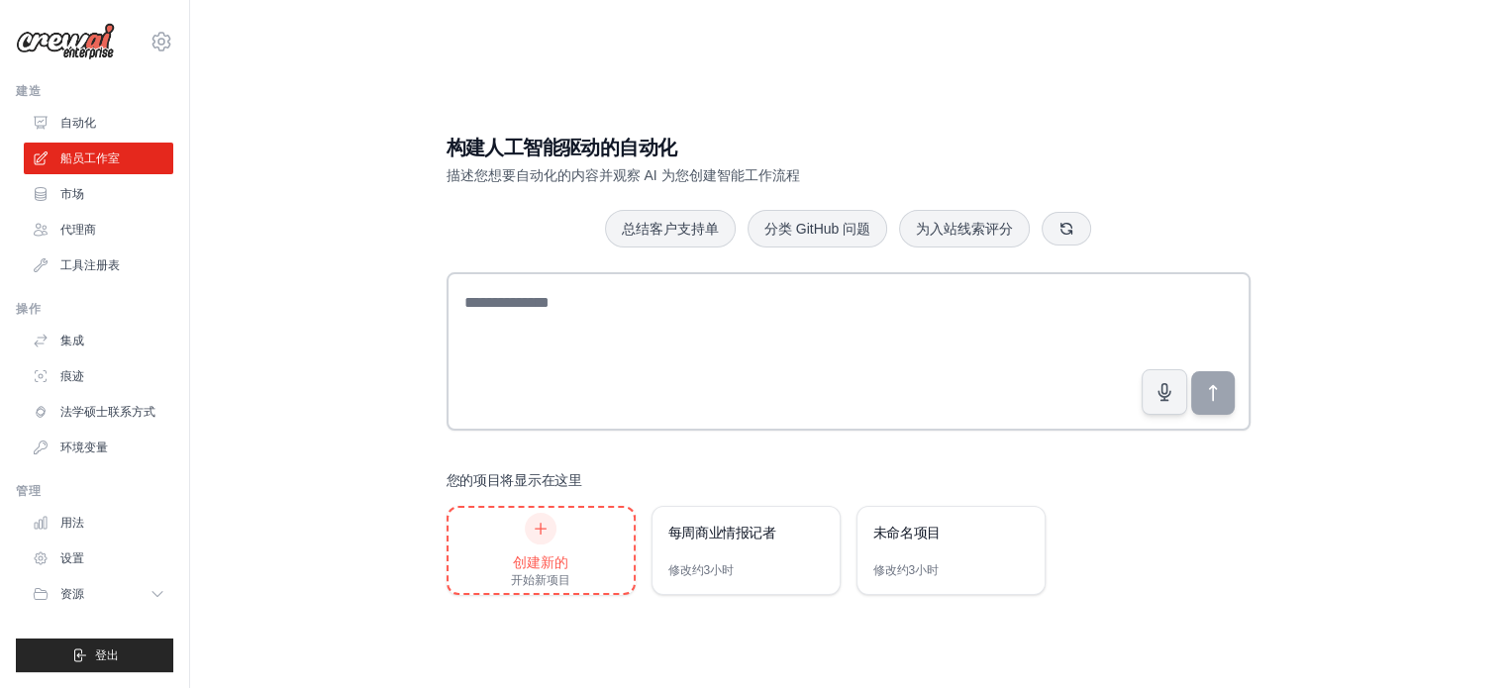
click at [589, 530] on div "创建新的 开始新项目" at bounding box center [541, 550] width 185 height 85
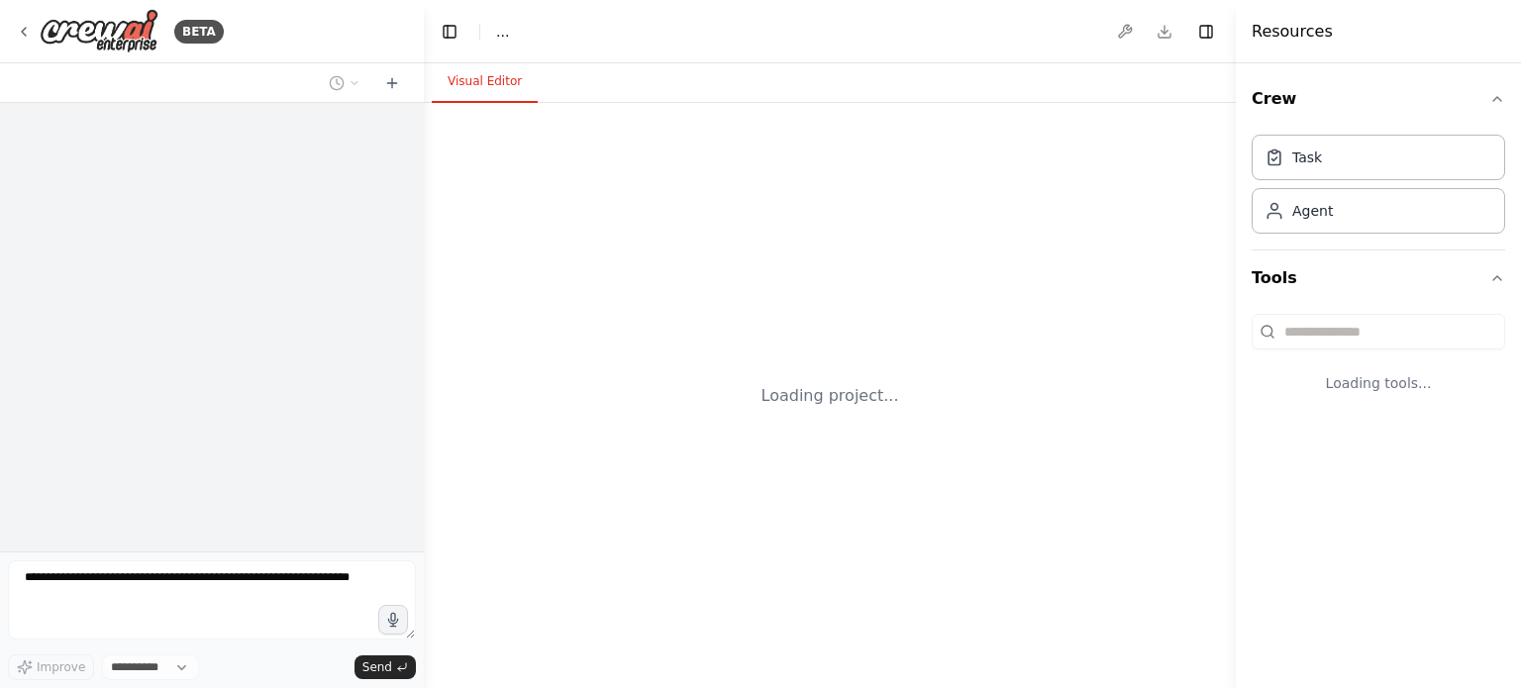
select select "****"
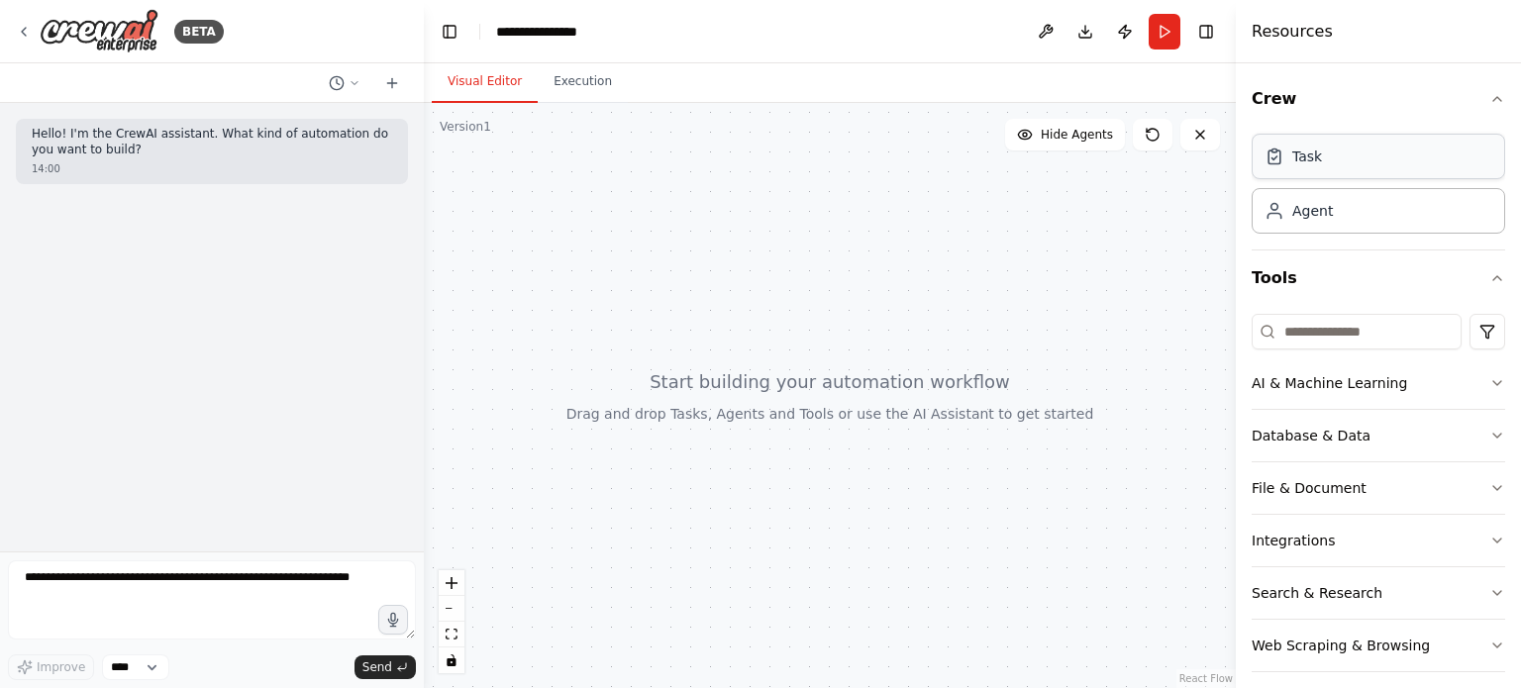
click at [1319, 170] on div "Task" at bounding box center [1379, 157] width 254 height 46
click at [770, 245] on div at bounding box center [830, 395] width 812 height 585
drag, startPoint x: 1323, startPoint y: 165, endPoint x: 1004, endPoint y: 194, distance: 320.2
click at [1016, 189] on div at bounding box center [830, 395] width 812 height 585
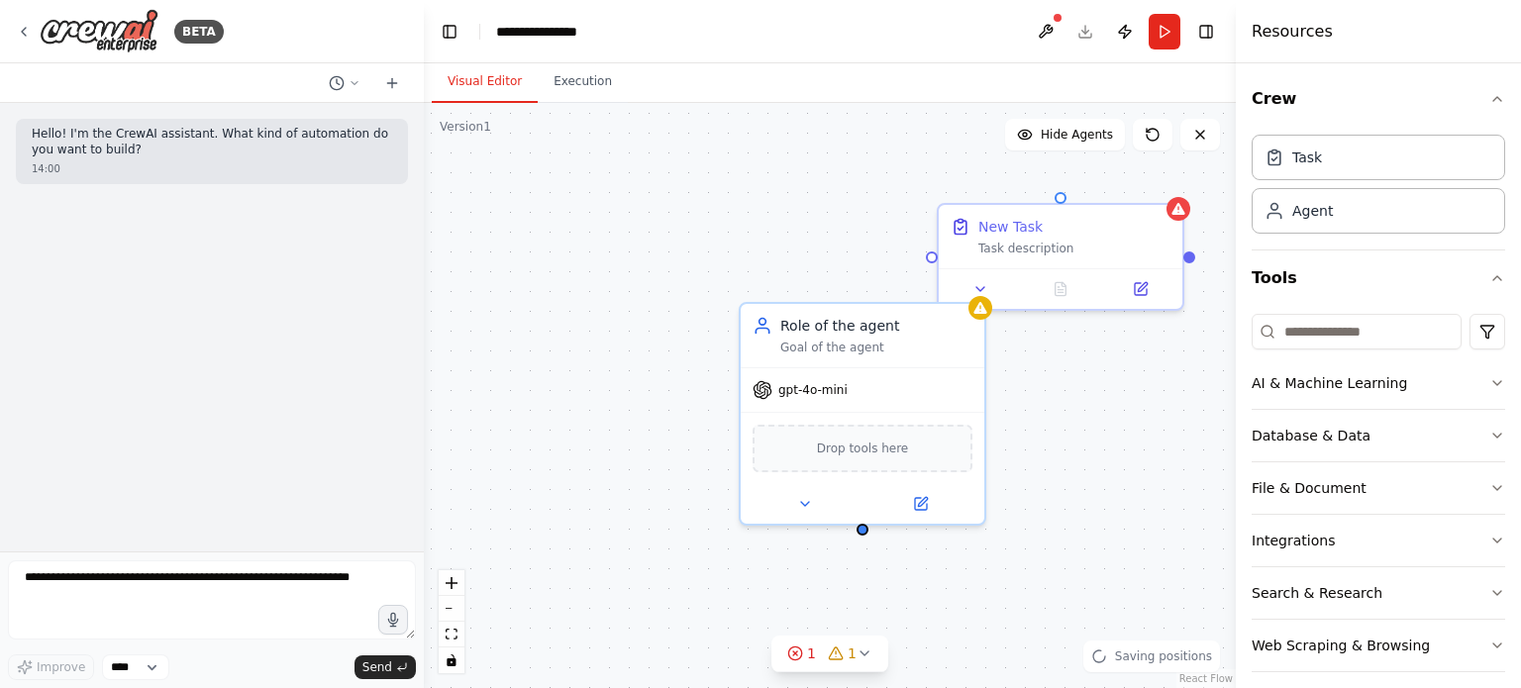
drag, startPoint x: 1015, startPoint y: 242, endPoint x: 933, endPoint y: 262, distance: 84.8
click at [933, 262] on div "New Task Task description Role of the agent Goal of the agent gpt-4o-mini Drop …" at bounding box center [830, 395] width 812 height 585
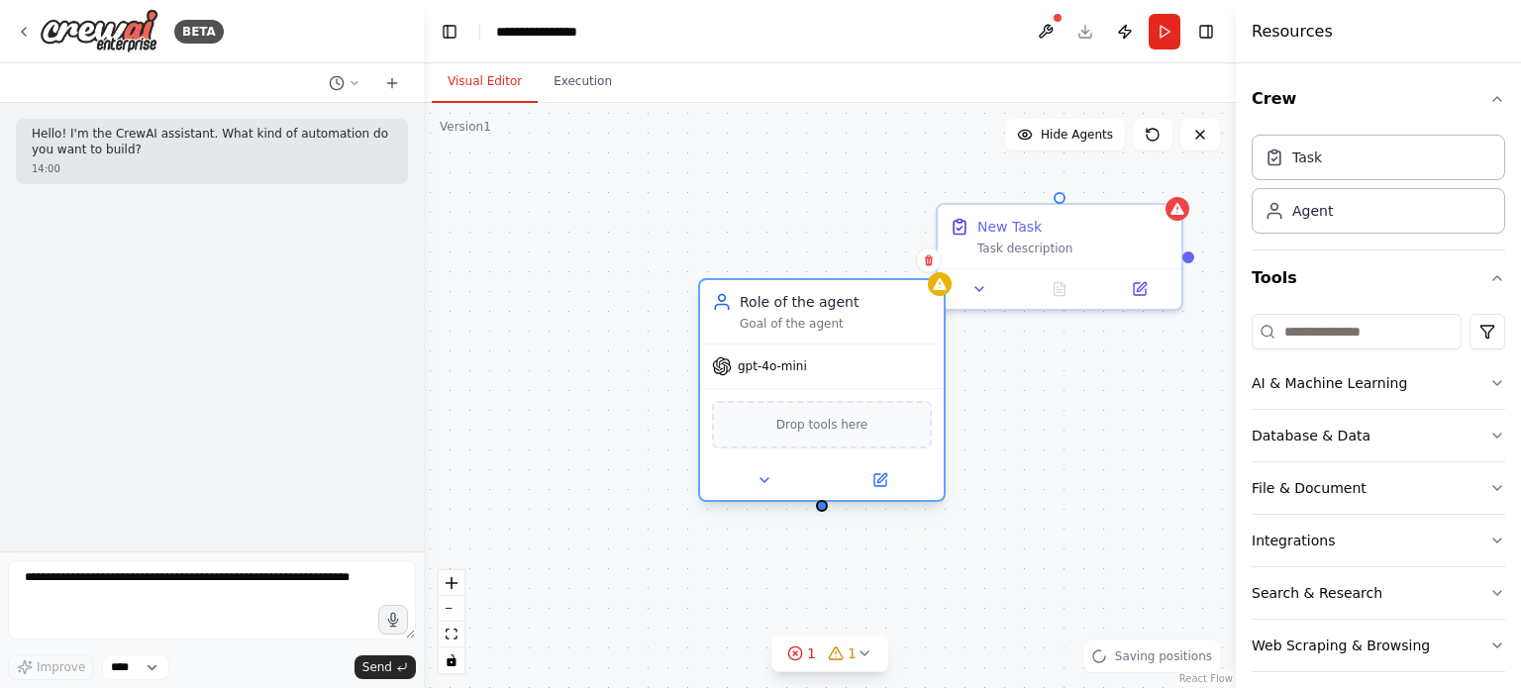
drag, startPoint x: 912, startPoint y: 321, endPoint x: 782, endPoint y: 264, distance: 141.5
click at [782, 292] on div "Role of the agent" at bounding box center [836, 302] width 192 height 20
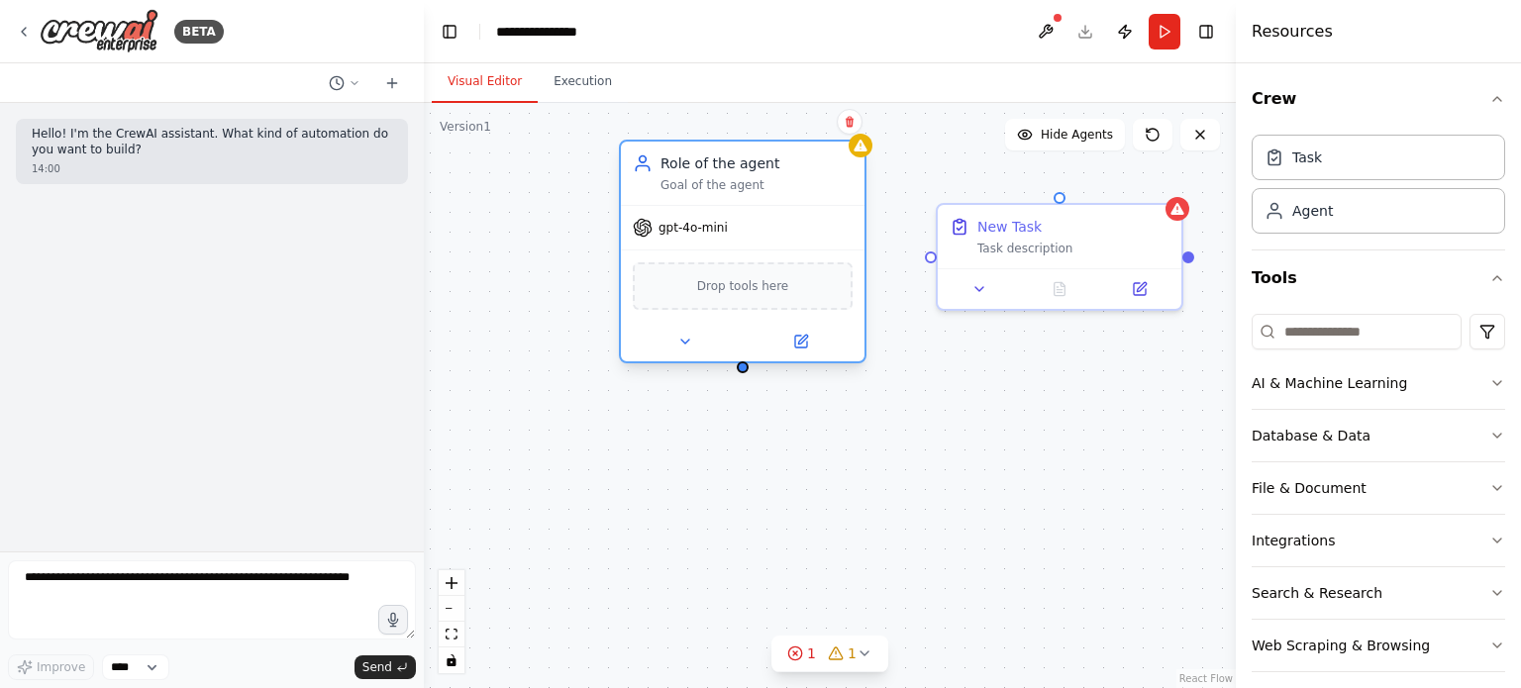
drag, startPoint x: 729, startPoint y: 378, endPoint x: 739, endPoint y: 292, distance: 86.7
click at [739, 292] on div "Drop tools here" at bounding box center [743, 286] width 220 height 48
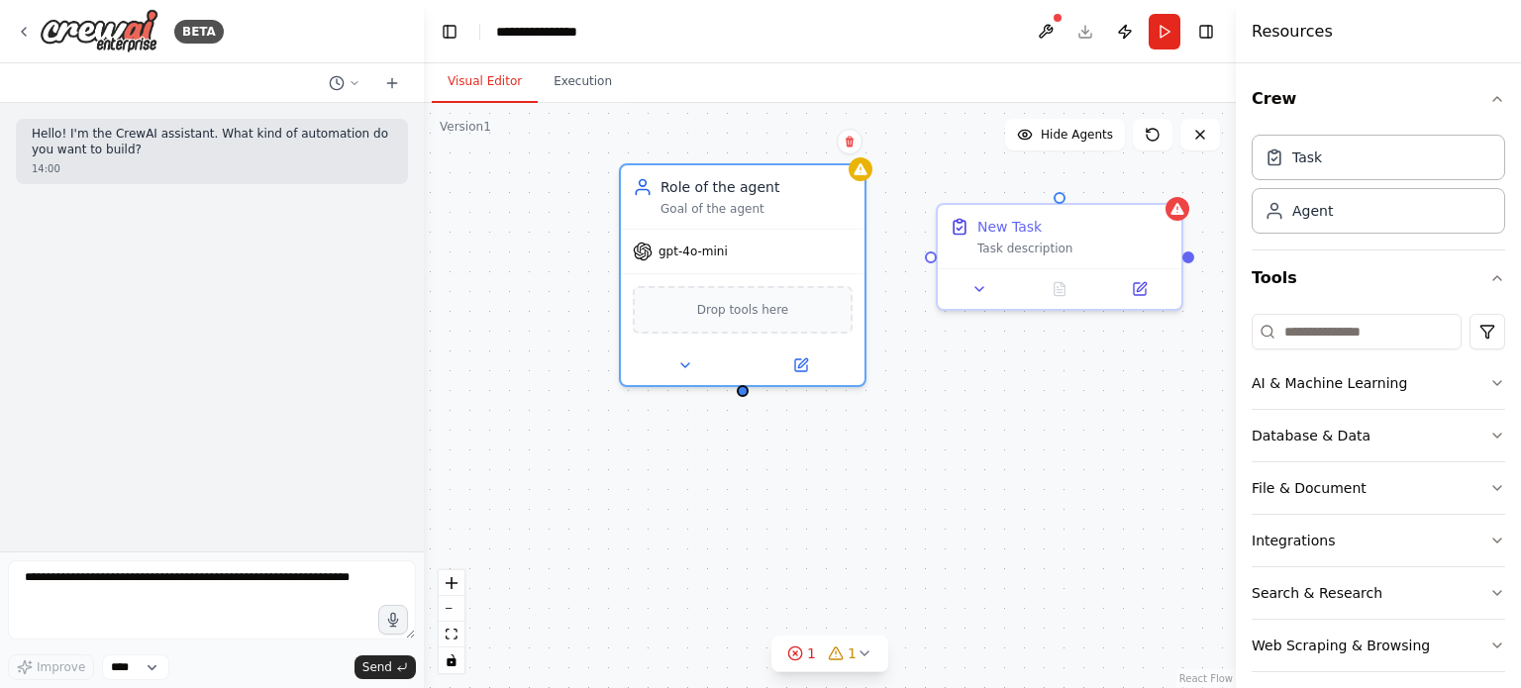
click at [745, 398] on div "New Task Task description Role of the agent Goal of the agent gpt-4o-mini Drop …" at bounding box center [830, 395] width 812 height 585
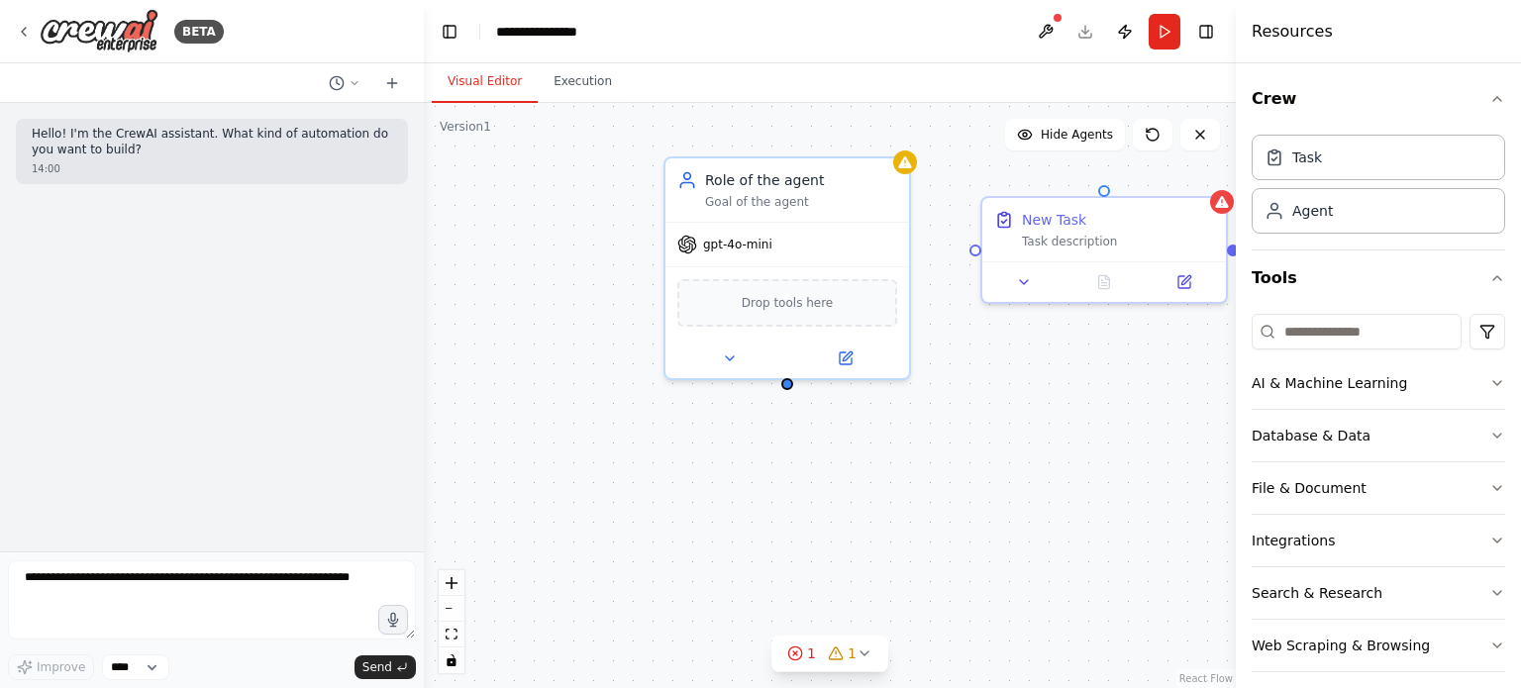
drag, startPoint x: 745, startPoint y: 398, endPoint x: 786, endPoint y: 391, distance: 42.2
click at [786, 391] on div "New Task Task description Role of the agent Goal of the agent gpt-4o-mini Drop …" at bounding box center [830, 395] width 812 height 585
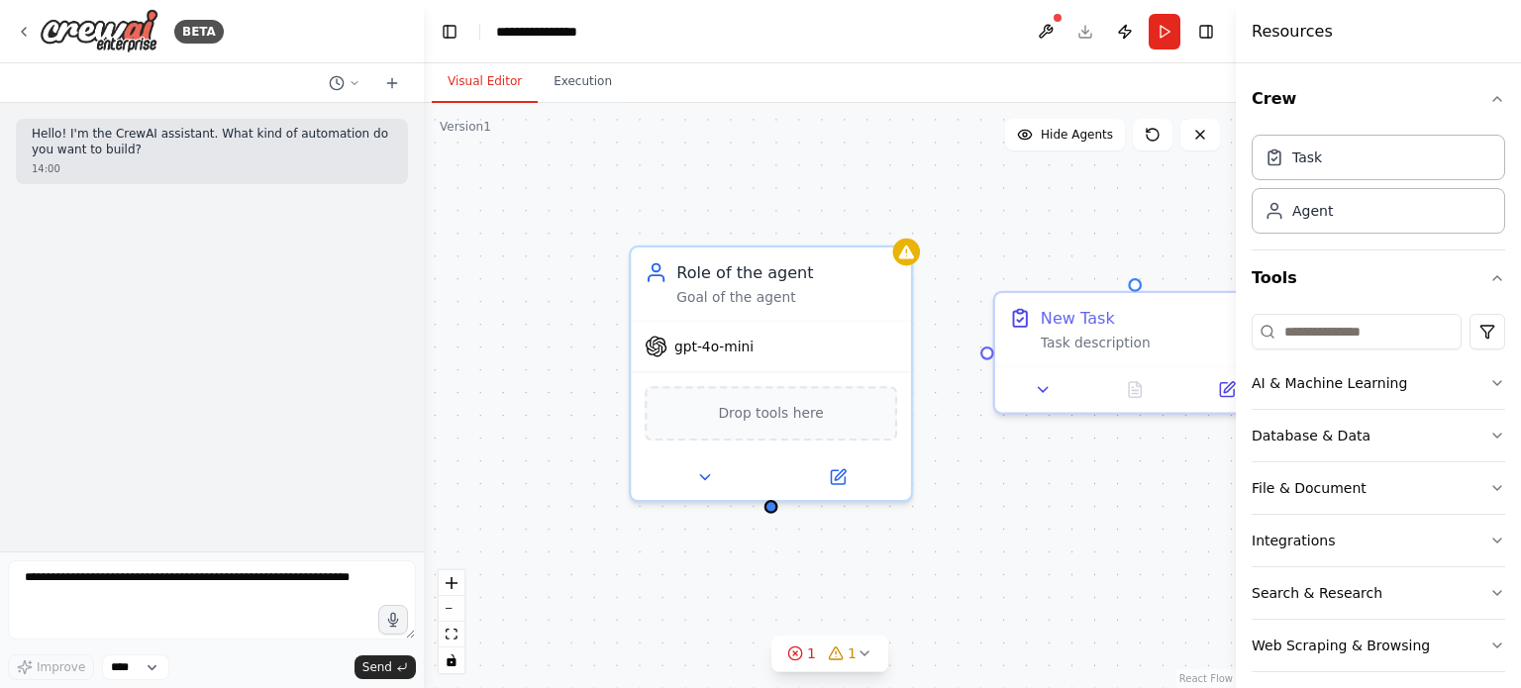
drag, startPoint x: 1083, startPoint y: 225, endPoint x: 935, endPoint y: 357, distance: 198.5
click at [976, 360] on div "New Task Task description Role of the agent Goal of the agent gpt-4o-mini Drop …" at bounding box center [830, 395] width 812 height 585
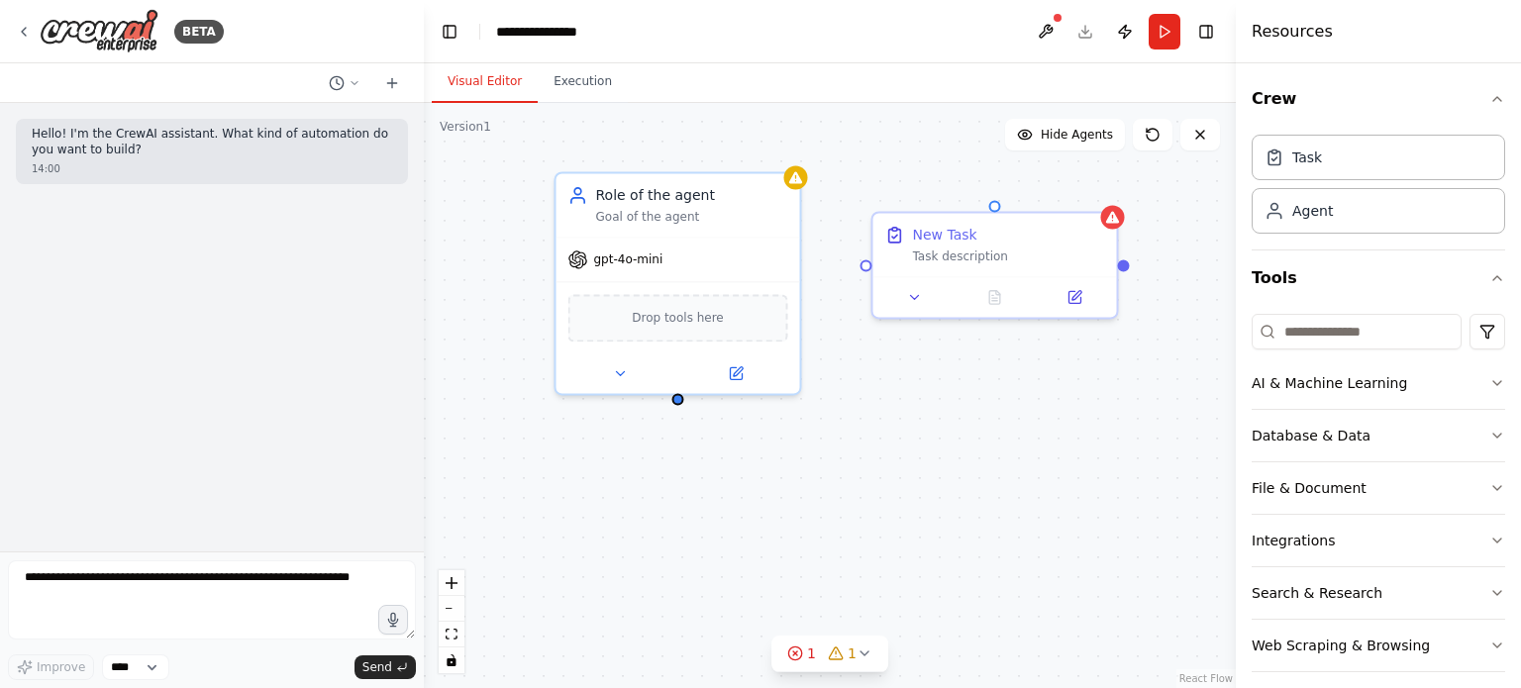
drag, startPoint x: 1010, startPoint y: 470, endPoint x: 900, endPoint y: 372, distance: 147.3
click at [900, 373] on div "New Task Task description Role of the agent Goal of the agent gpt-4o-mini Drop …" at bounding box center [830, 395] width 812 height 585
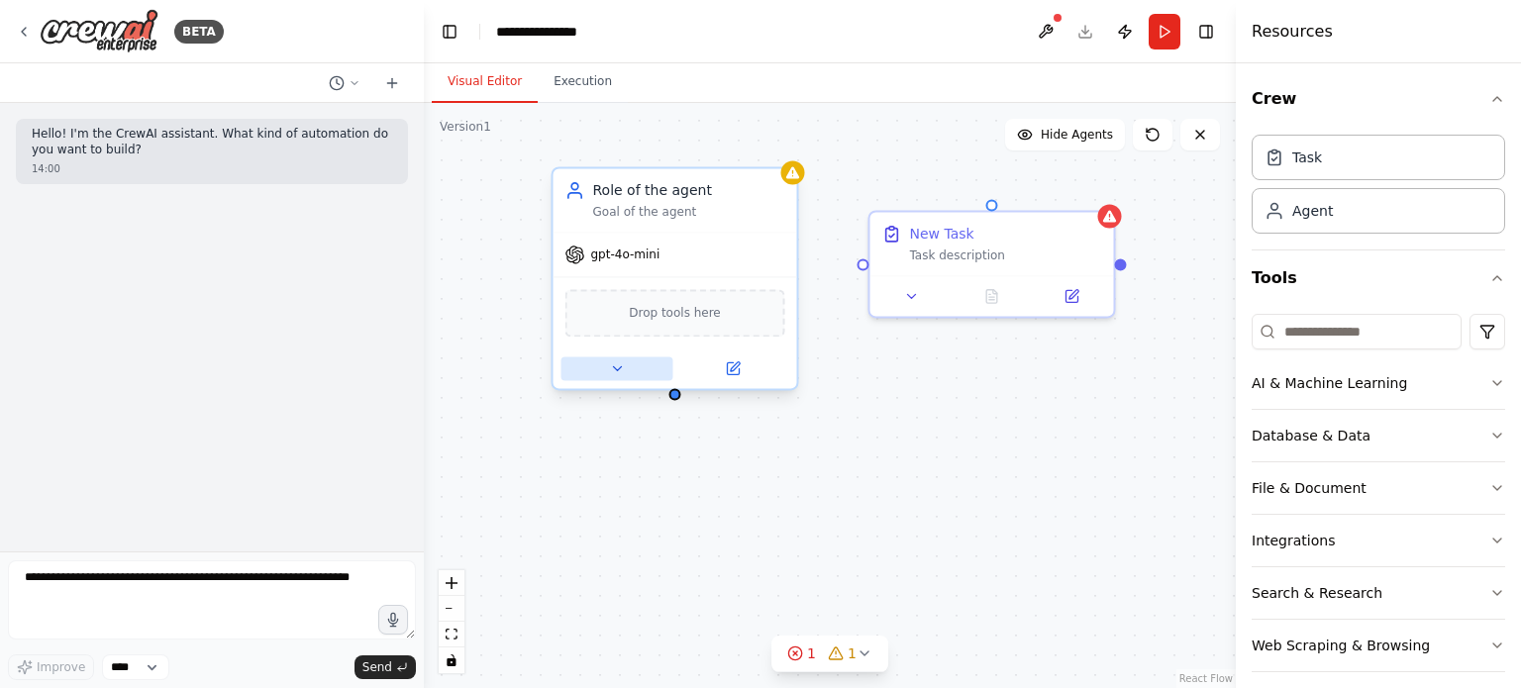
click at [636, 367] on button at bounding box center [618, 369] width 112 height 24
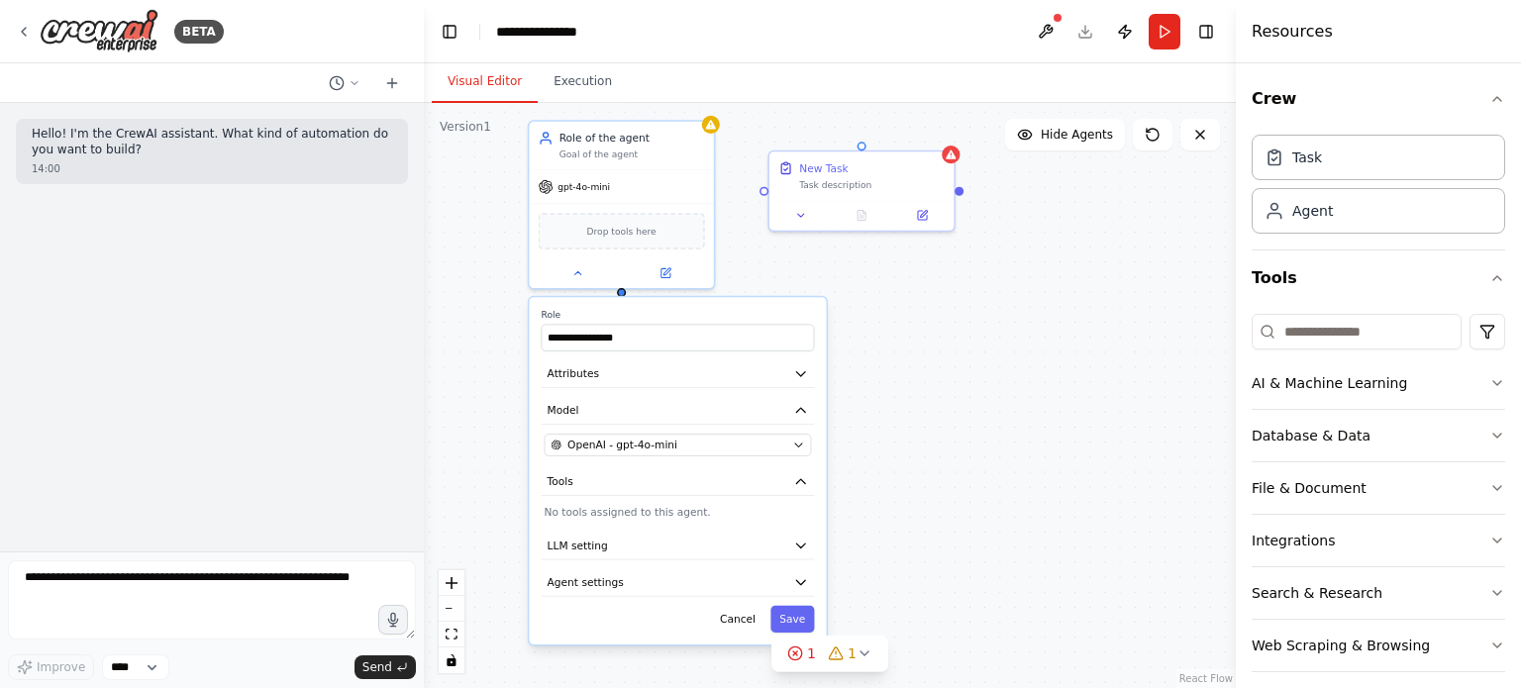
drag, startPoint x: 959, startPoint y: 459, endPoint x: 970, endPoint y: 278, distance: 180.6
click at [970, 278] on div "**********" at bounding box center [830, 395] width 812 height 585
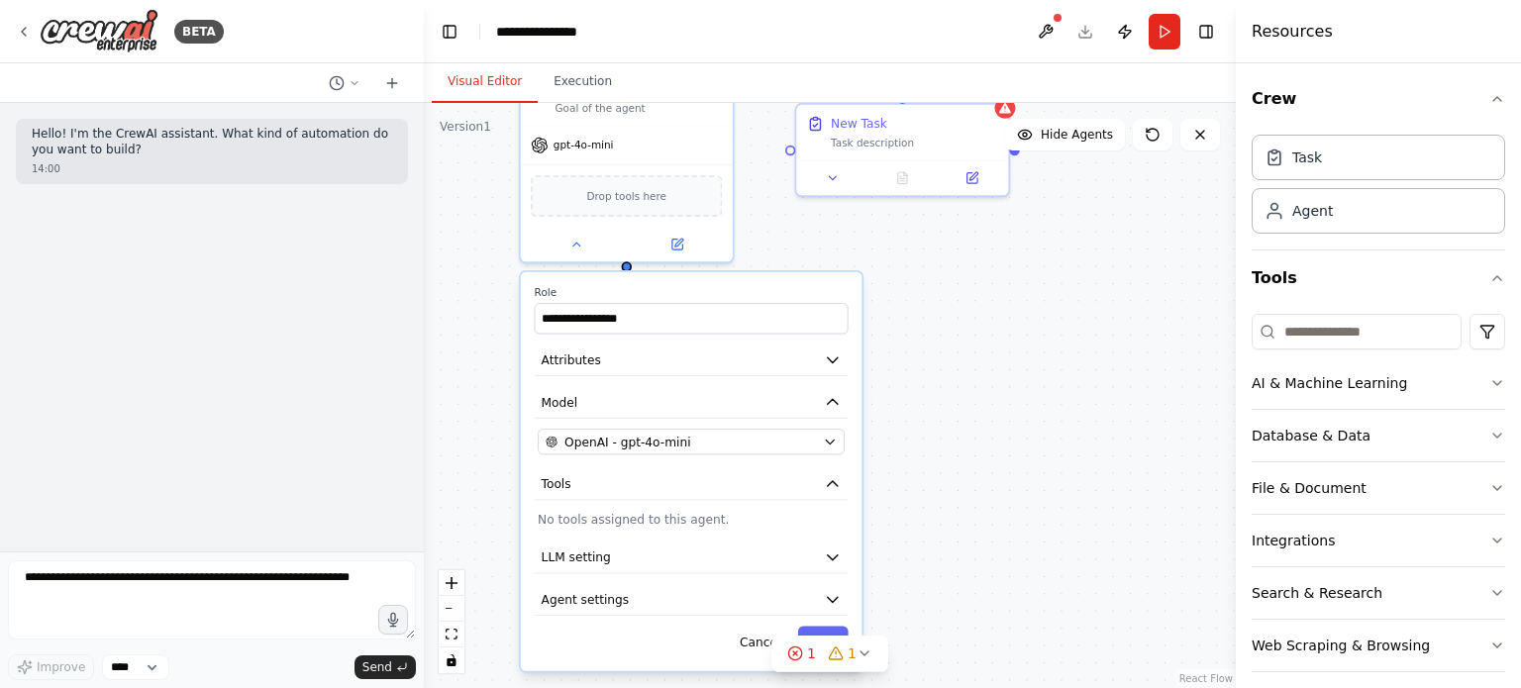
drag, startPoint x: 947, startPoint y: 316, endPoint x: 922, endPoint y: 292, distance: 34.3
click at [947, 379] on div "**********" at bounding box center [830, 395] width 812 height 585
click at [834, 181] on button at bounding box center [831, 174] width 59 height 21
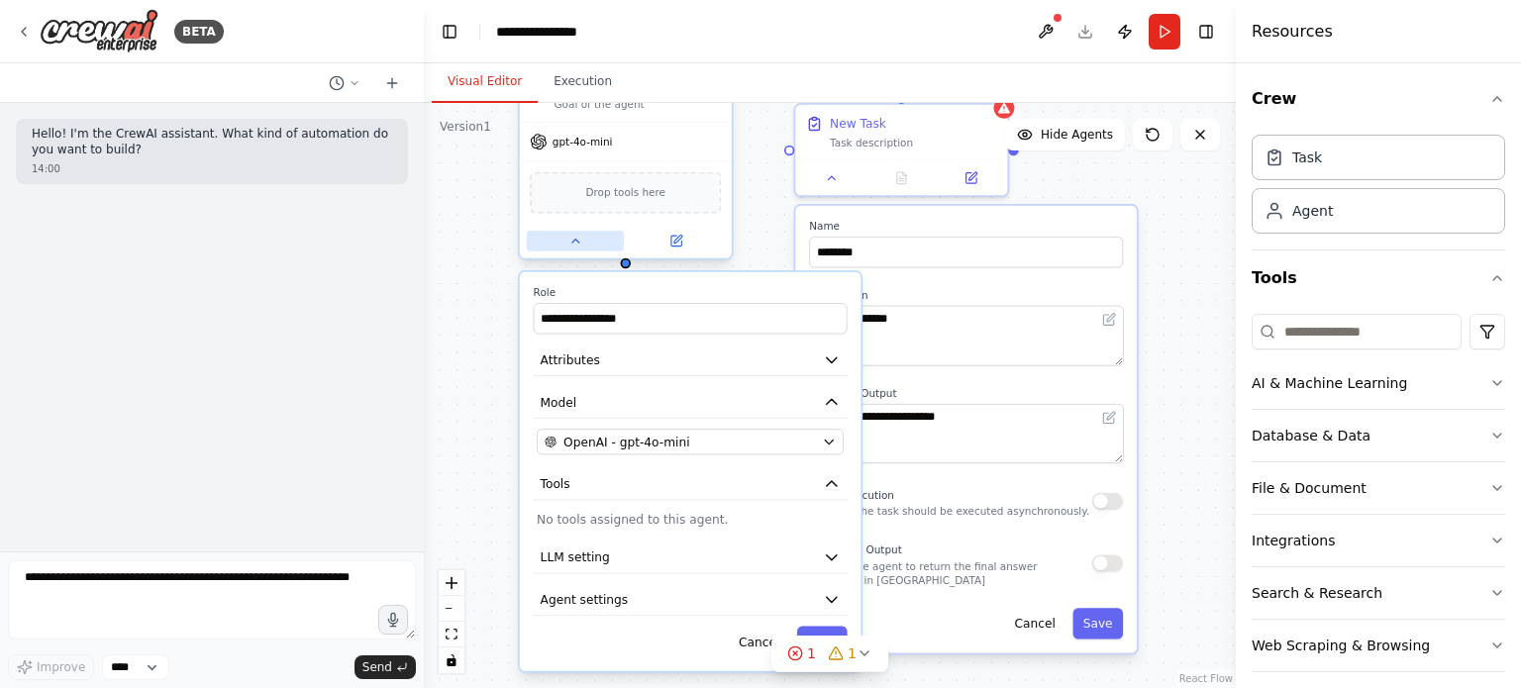
click at [586, 248] on button at bounding box center [575, 241] width 97 height 21
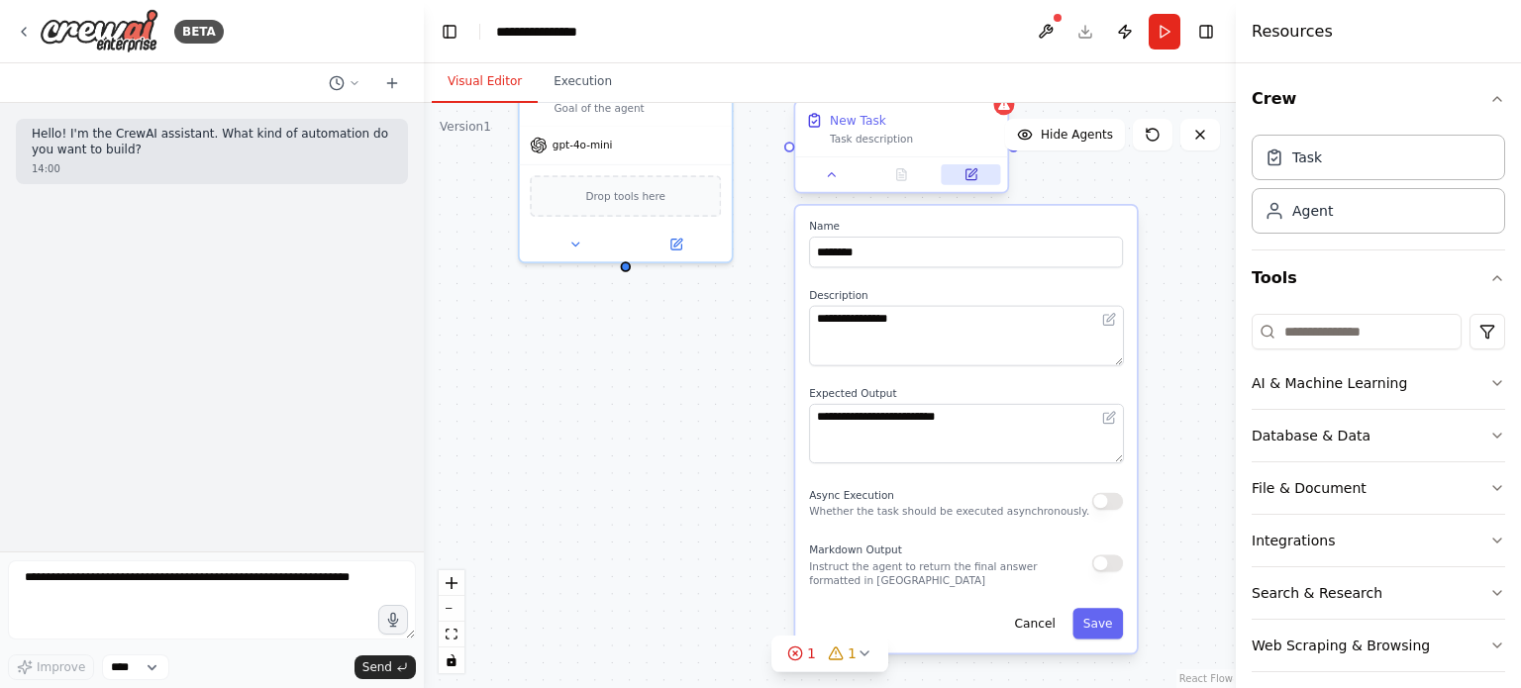
click at [971, 178] on icon at bounding box center [971, 174] width 10 height 10
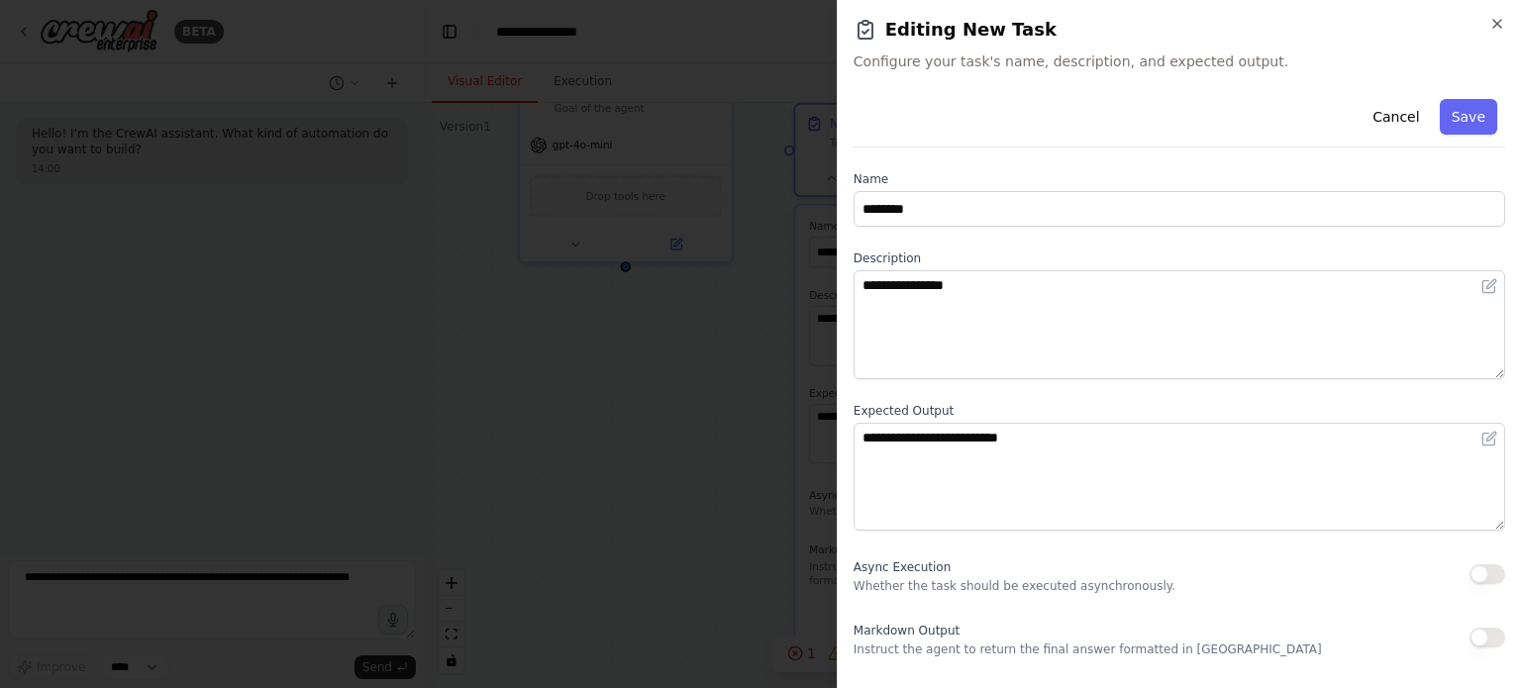
click at [1497, 35] on h2 "Editing New Task" at bounding box center [1180, 30] width 652 height 28
click at [1495, 31] on icon "button" at bounding box center [1497, 24] width 16 height 16
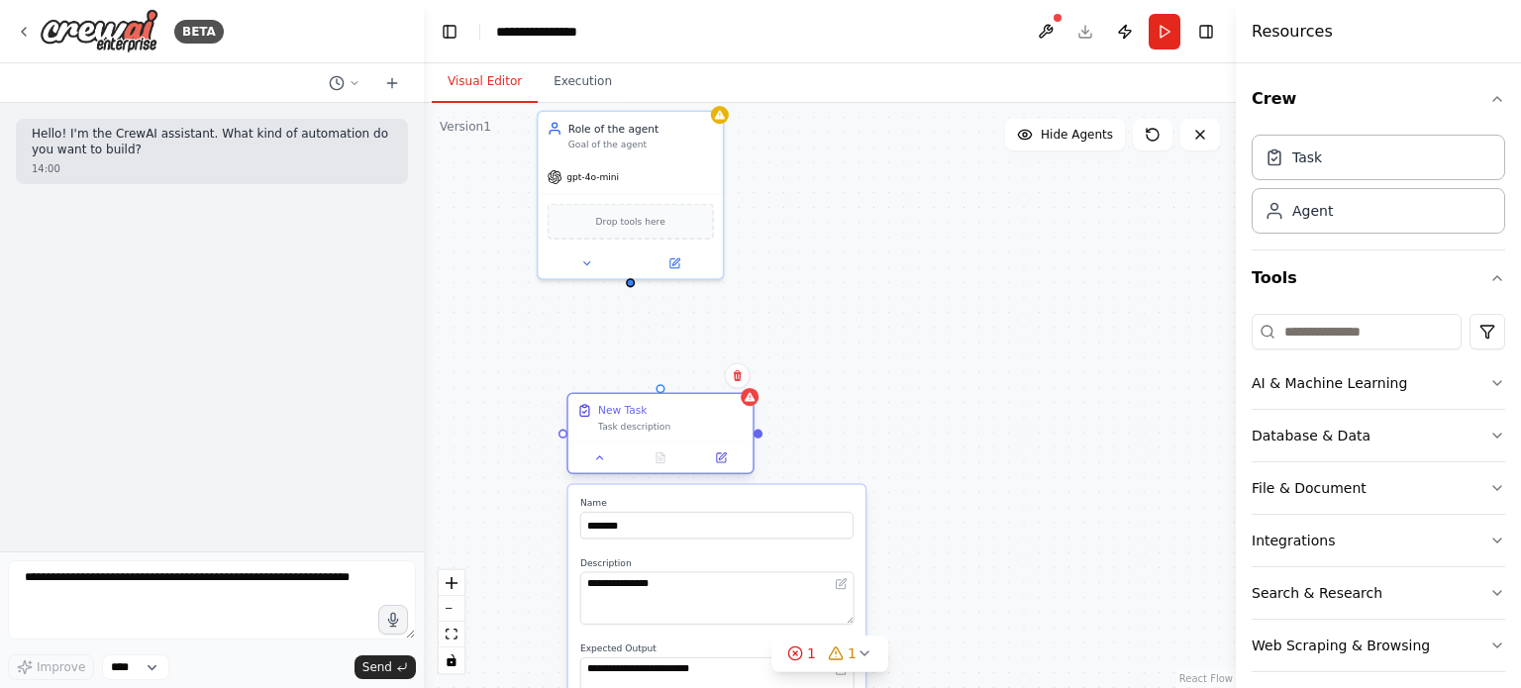
drag, startPoint x: 882, startPoint y: 171, endPoint x: 663, endPoint y: 421, distance: 332.6
click at [663, 421] on div "New Task Task description" at bounding box center [660, 418] width 184 height 49
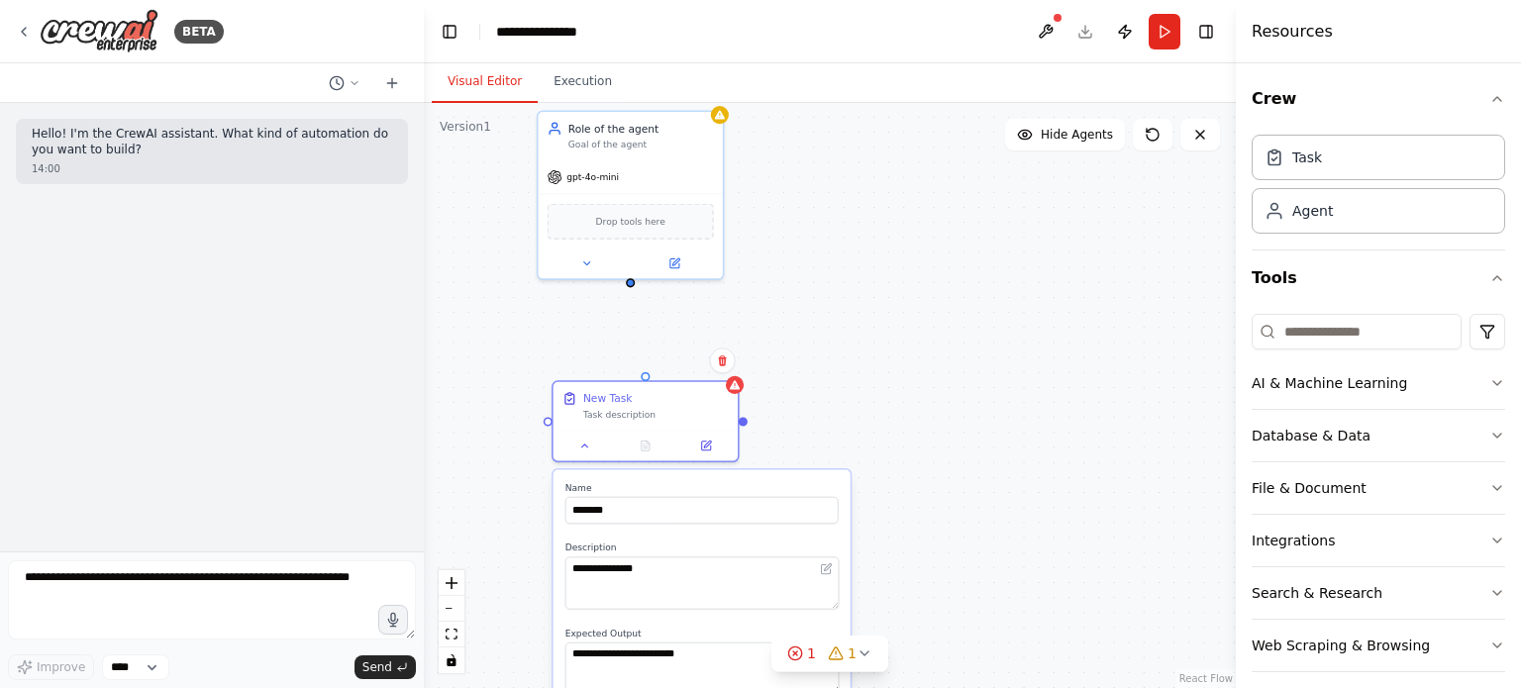
click at [930, 320] on div "**********" at bounding box center [830, 395] width 812 height 585
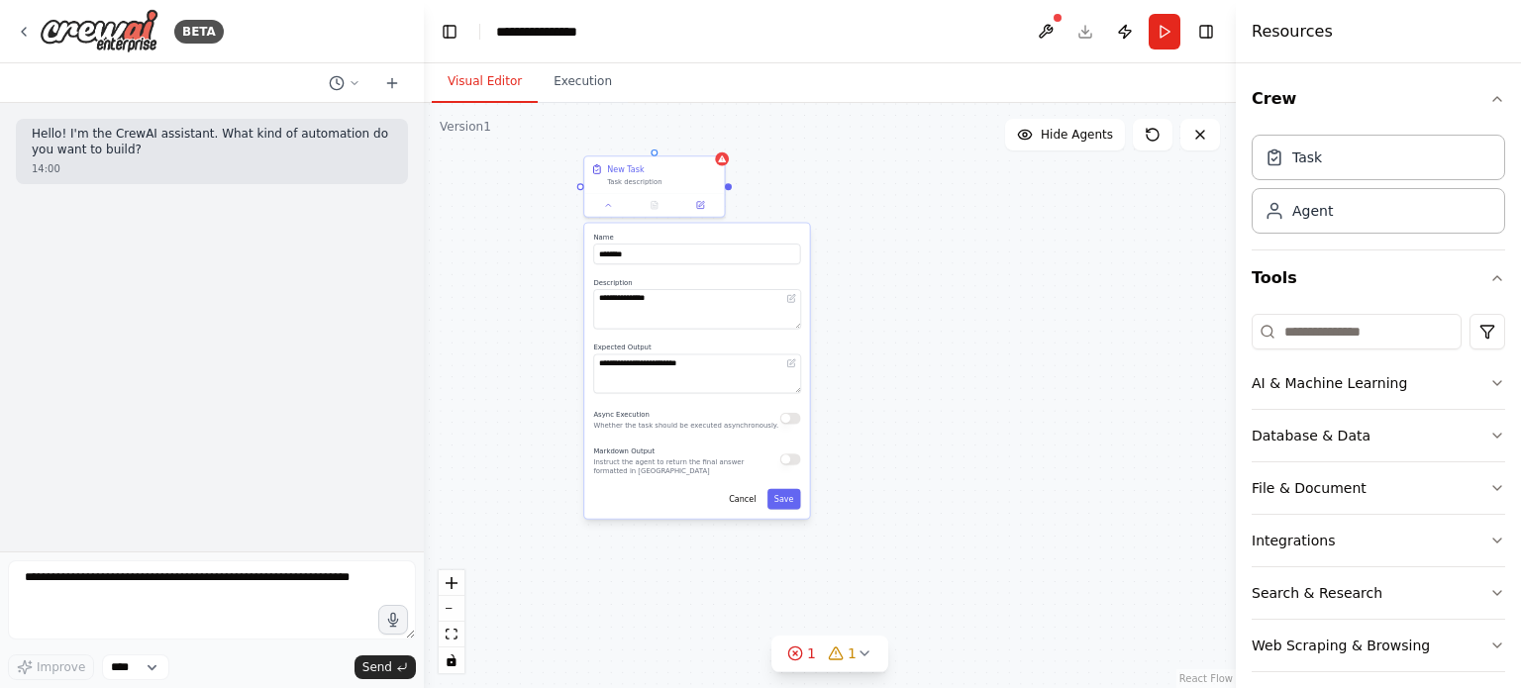
drag, startPoint x: 920, startPoint y: 530, endPoint x: 871, endPoint y: 271, distance: 263.0
click at [871, 271] on div "**********" at bounding box center [830, 395] width 812 height 585
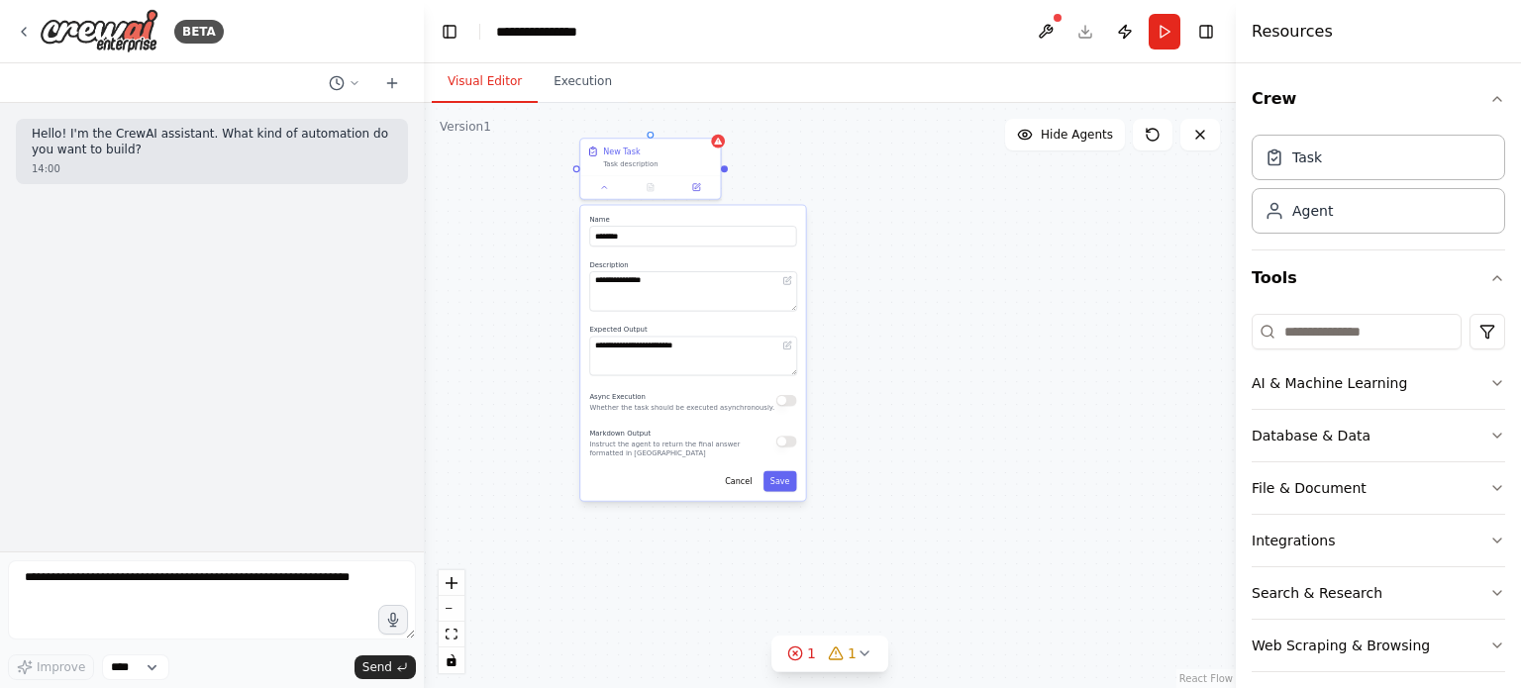
click at [748, 491] on div "**********" at bounding box center [692, 353] width 225 height 295
click at [737, 493] on div "**********" at bounding box center [692, 353] width 225 height 295
click at [737, 489] on button "Cancel" at bounding box center [738, 481] width 41 height 21
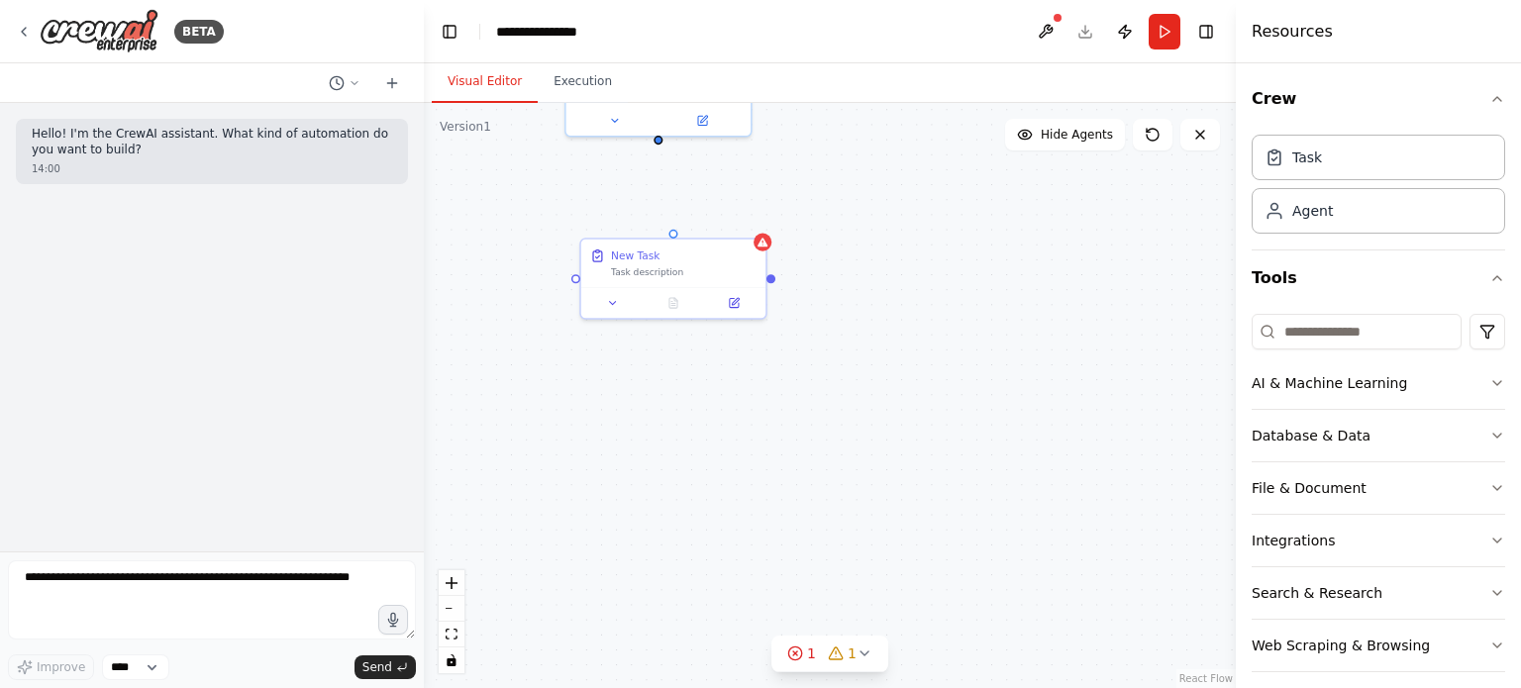
drag, startPoint x: 711, startPoint y: 359, endPoint x: 753, endPoint y: 573, distance: 217.9
click at [765, 572] on div "New Task Task description Role of the agent Goal of the agent gpt-4o-mini Drop …" at bounding box center [830, 395] width 812 height 585
click at [455, 589] on button "zoom in" at bounding box center [452, 583] width 26 height 26
drag, startPoint x: 591, startPoint y: 434, endPoint x: 629, endPoint y: 569, distance: 140.8
click at [626, 576] on div "New Task Task description Role of the agent Goal of the agent gpt-4o-mini Drop …" at bounding box center [830, 395] width 812 height 585
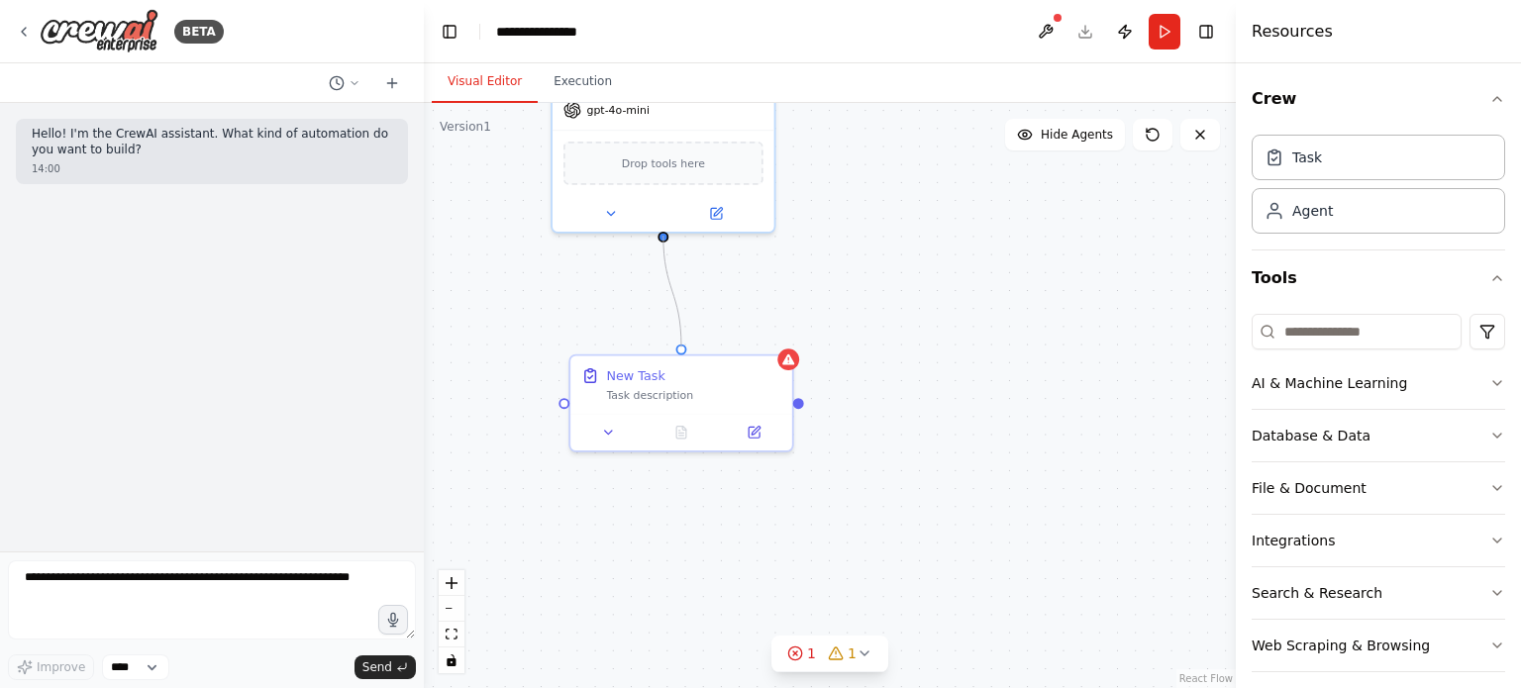
drag, startPoint x: 681, startPoint y: 348, endPoint x: 665, endPoint y: 245, distance: 104.4
click at [665, 245] on div "New Task Task description Role of the agent Goal of the agent gpt-4o-mini Drop …" at bounding box center [830, 395] width 812 height 585
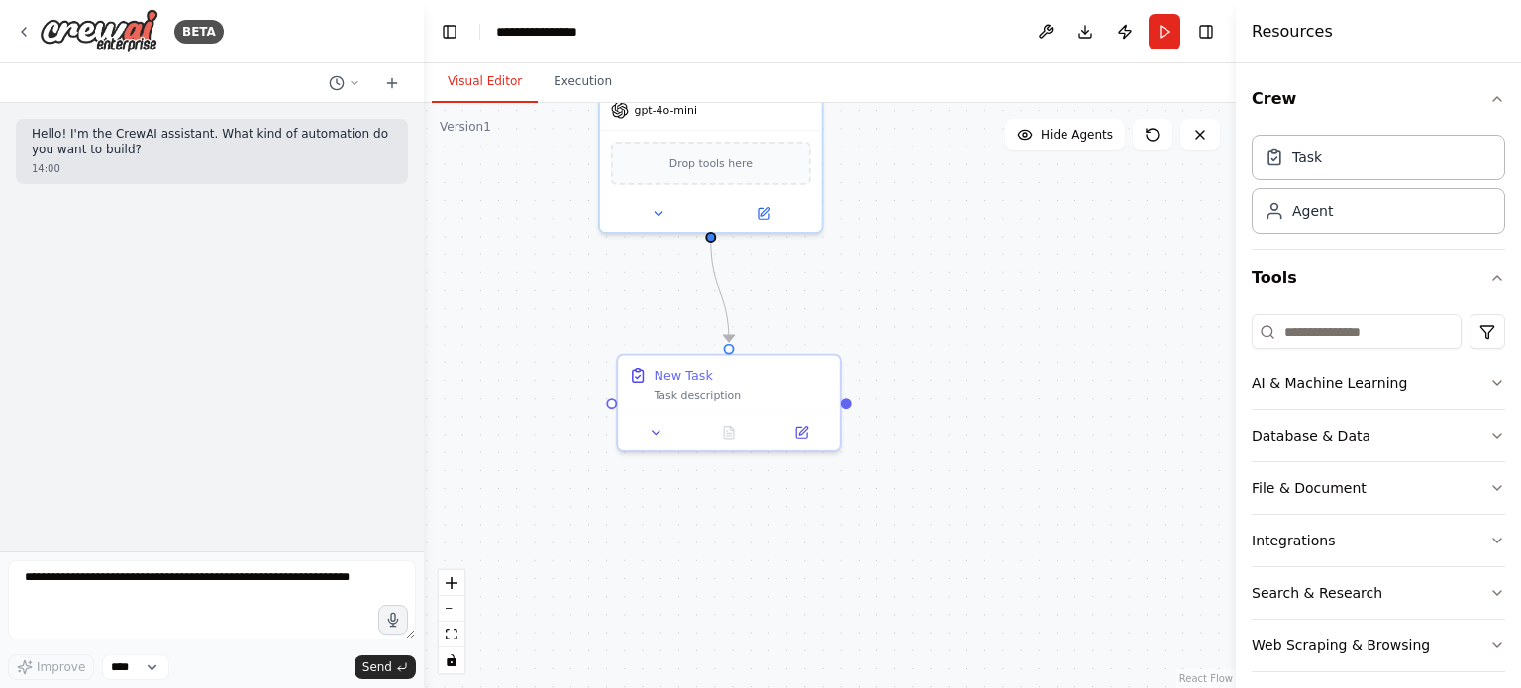
drag, startPoint x: 602, startPoint y: 540, endPoint x: 650, endPoint y: 540, distance: 47.5
click at [650, 540] on div ".deletable-edge-delete-btn { width: 20px; height: 20px; border: 0px solid #ffff…" at bounding box center [830, 395] width 812 height 585
click at [1313, 165] on div "Task" at bounding box center [1307, 157] width 30 height 20
drag, startPoint x: 1071, startPoint y: 429, endPoint x: 1004, endPoint y: 377, distance: 84.0
click at [1004, 377] on div "New Task" at bounding box center [1007, 372] width 58 height 18
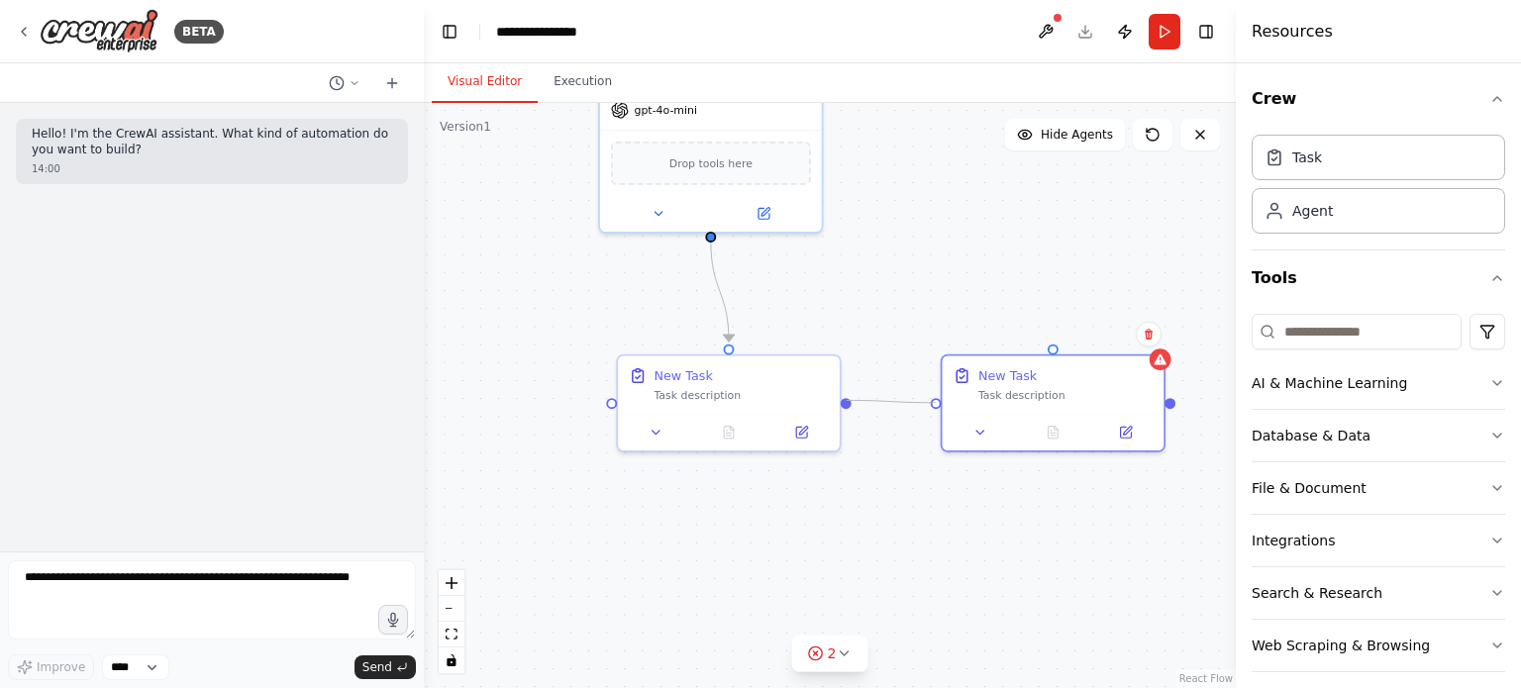
drag, startPoint x: 936, startPoint y: 397, endPoint x: 859, endPoint y: 403, distance: 77.5
click at [859, 403] on div ".deletable-edge-delete-btn { width: 20px; height: 20px; border: 0px solid #ffff…" at bounding box center [830, 395] width 812 height 585
drag, startPoint x: 1054, startPoint y: 345, endPoint x: 716, endPoint y: 241, distance: 353.3
click at [716, 241] on div ".deletable-edge-delete-btn { width: 20px; height: 20px; border: 0px solid #ffff…" at bounding box center [715, 260] width 739 height 532
click at [1054, 338] on circle "Edge from 06d24bde-0d0d-432e-9671-48957c6577aa to f707ad16-86c1-4578-9571-b78a5…" at bounding box center [1053, 335] width 18 height 18
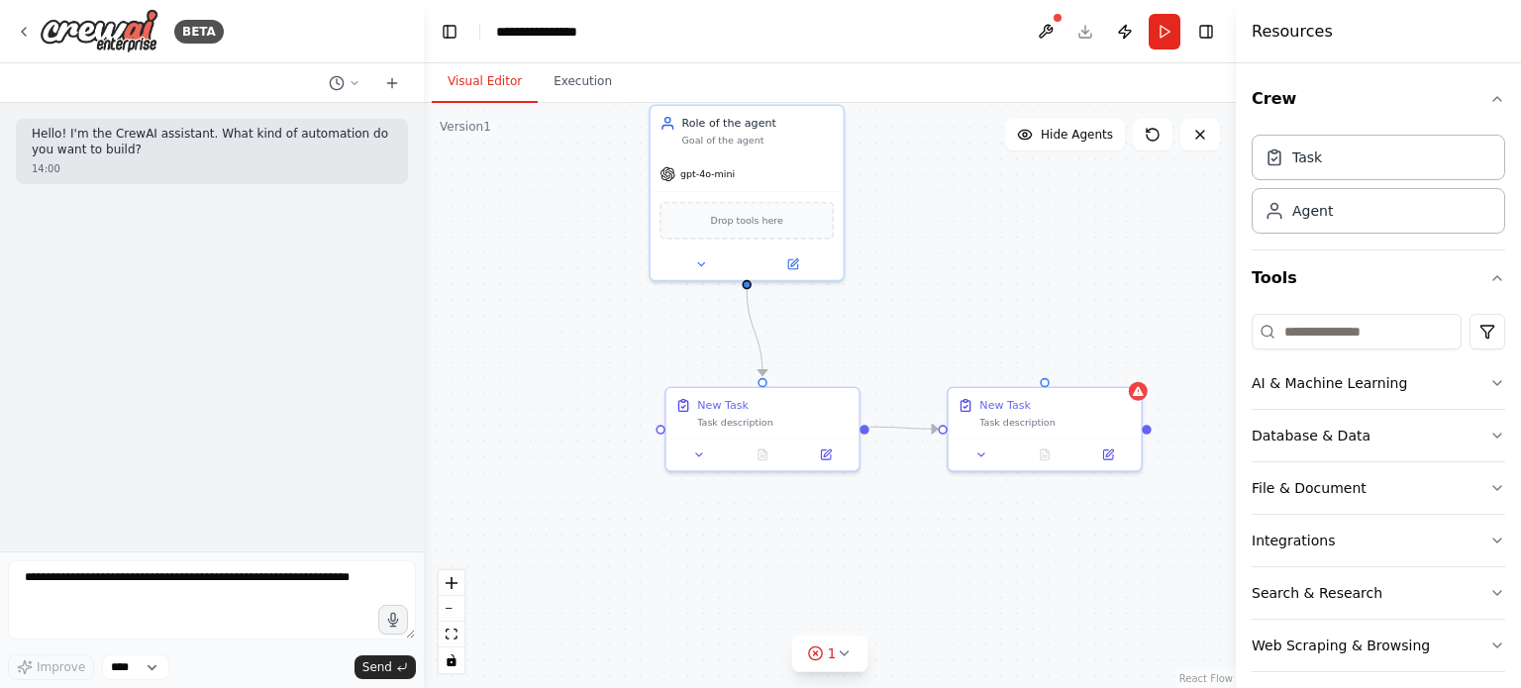
drag, startPoint x: 959, startPoint y: 300, endPoint x: 915, endPoint y: 390, distance: 100.1
click at [915, 390] on div ".deletable-edge-delete-btn { width: 20px; height: 20px; border: 0px solid #ffff…" at bounding box center [830, 395] width 812 height 585
